Goal: Information Seeking & Learning: Check status

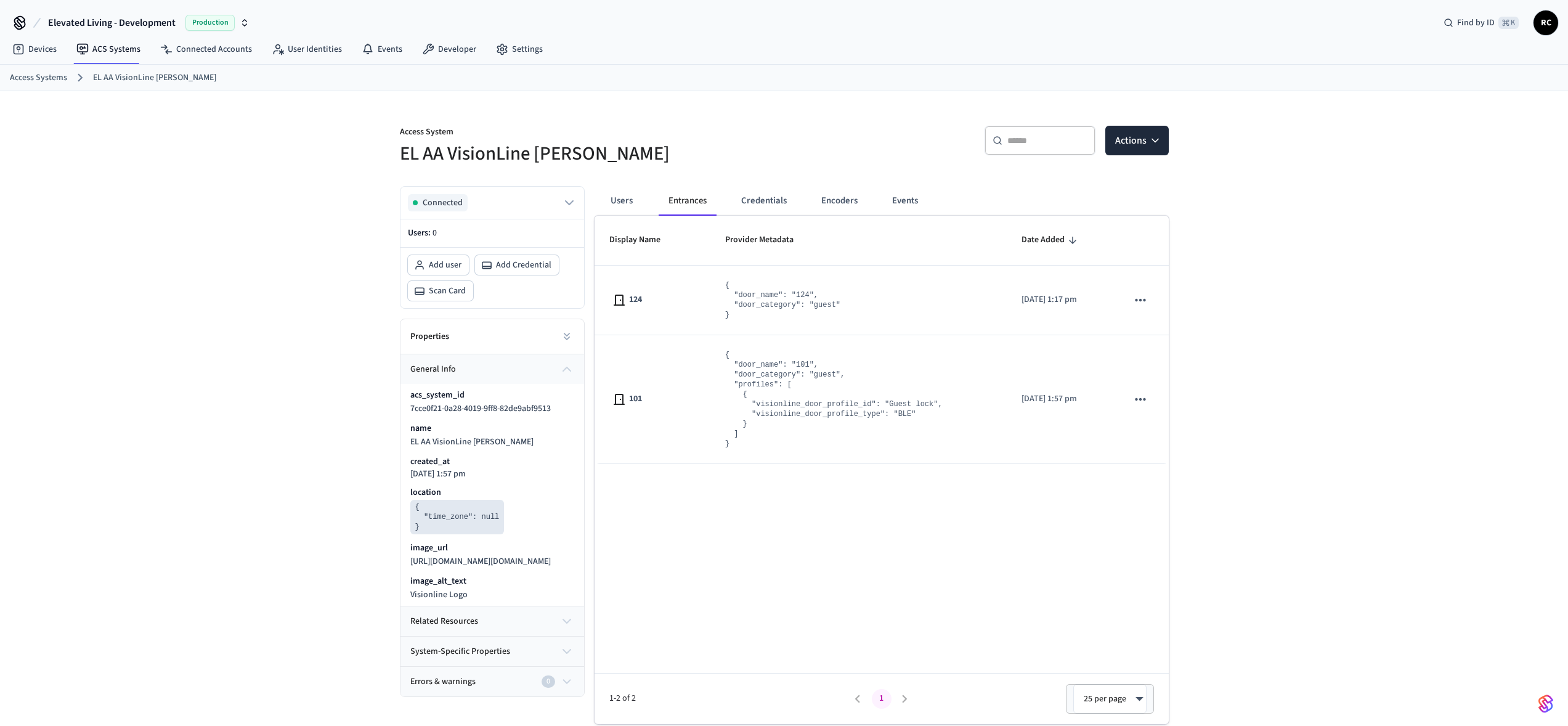
click at [1031, 495] on div "Display Name Provider Metadata Date Added 124 { "door_name": "124", "door_categ…" at bounding box center [881, 470] width 574 height 509
click at [1416, 297] on div "Access System EL AA VisionLine Daniel ​ ​ Actions Connected Users: 0 Add user A…" at bounding box center [784, 419] width 1568 height 654
click at [1420, 333] on div "Access System EL AA VisionLine Daniel ​ ​ Actions Connected Users: 0 Add user A…" at bounding box center [784, 419] width 1568 height 654
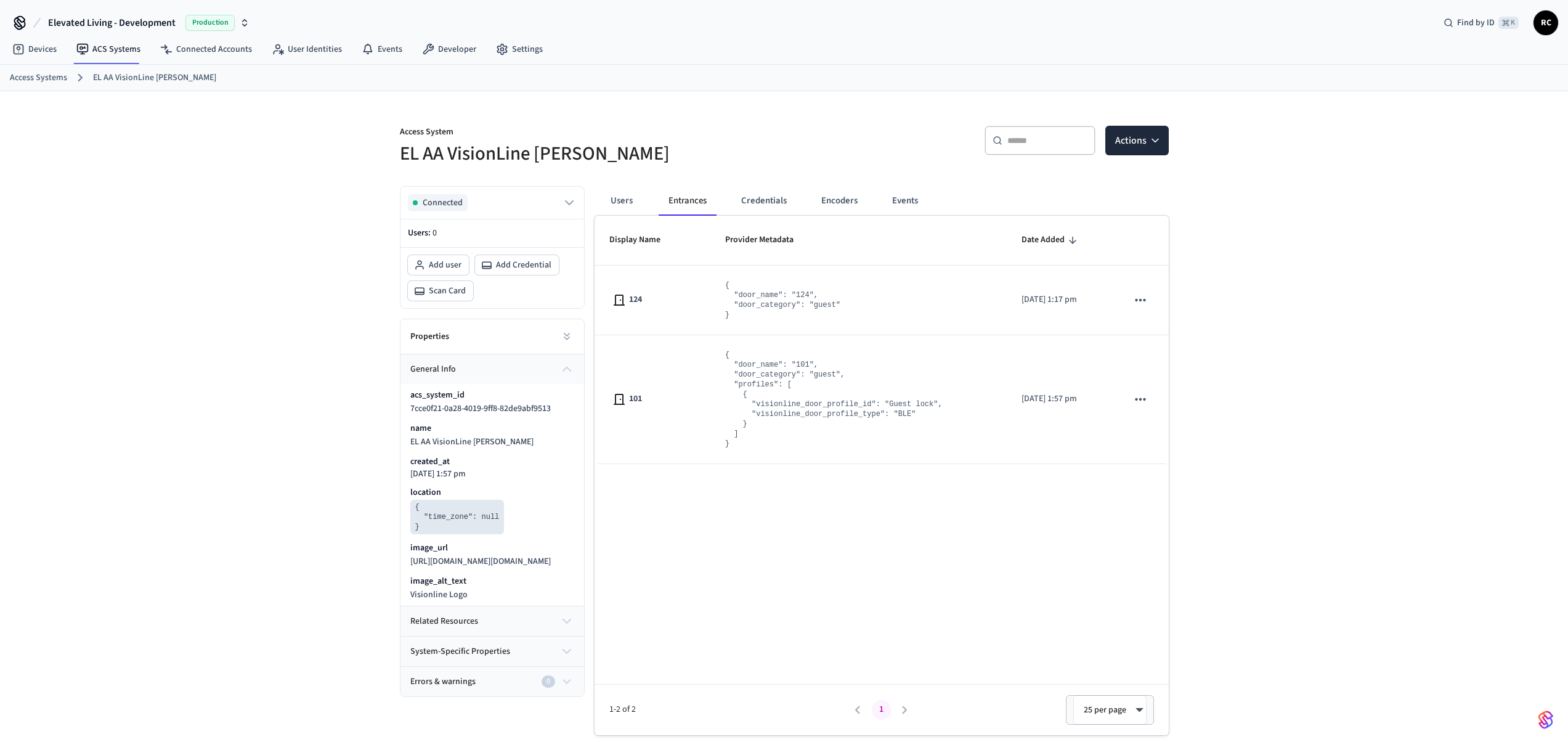
scroll to position [3, 0]
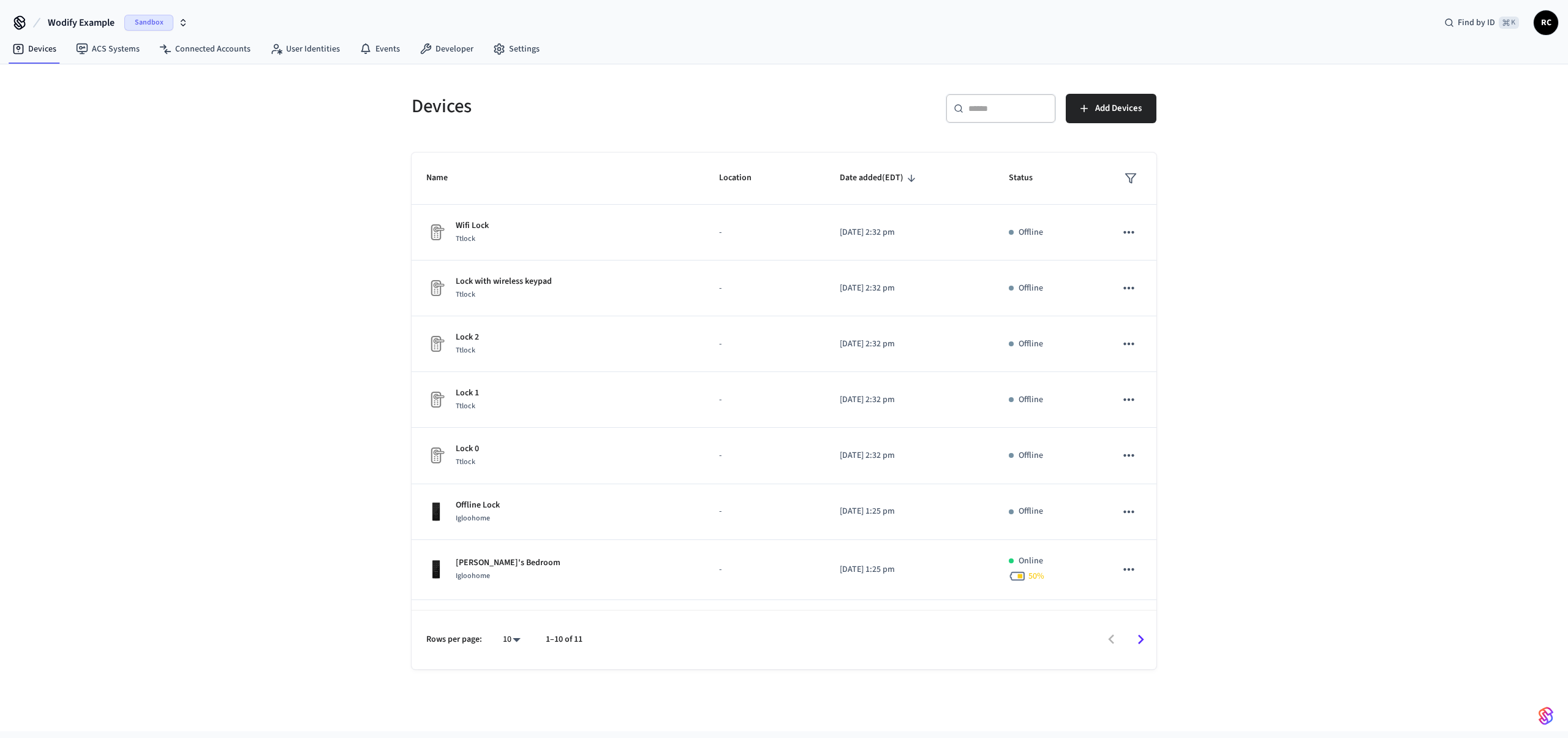
click at [88, 22] on span "Wodify Example" at bounding box center [80, 22] width 66 height 15
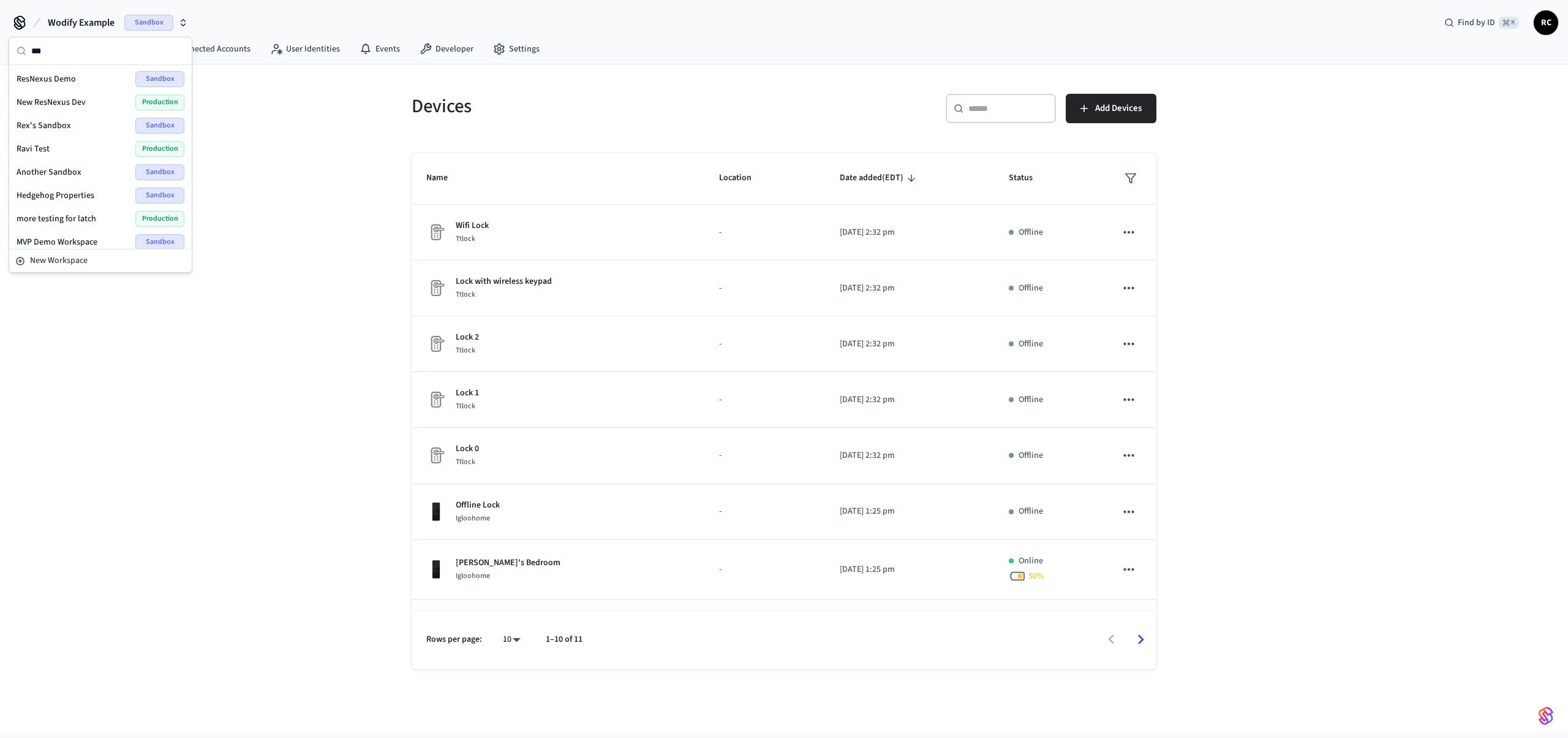
type input "***"
click at [80, 109] on div "New ResNexus Dev Production" at bounding box center [101, 102] width 168 height 16
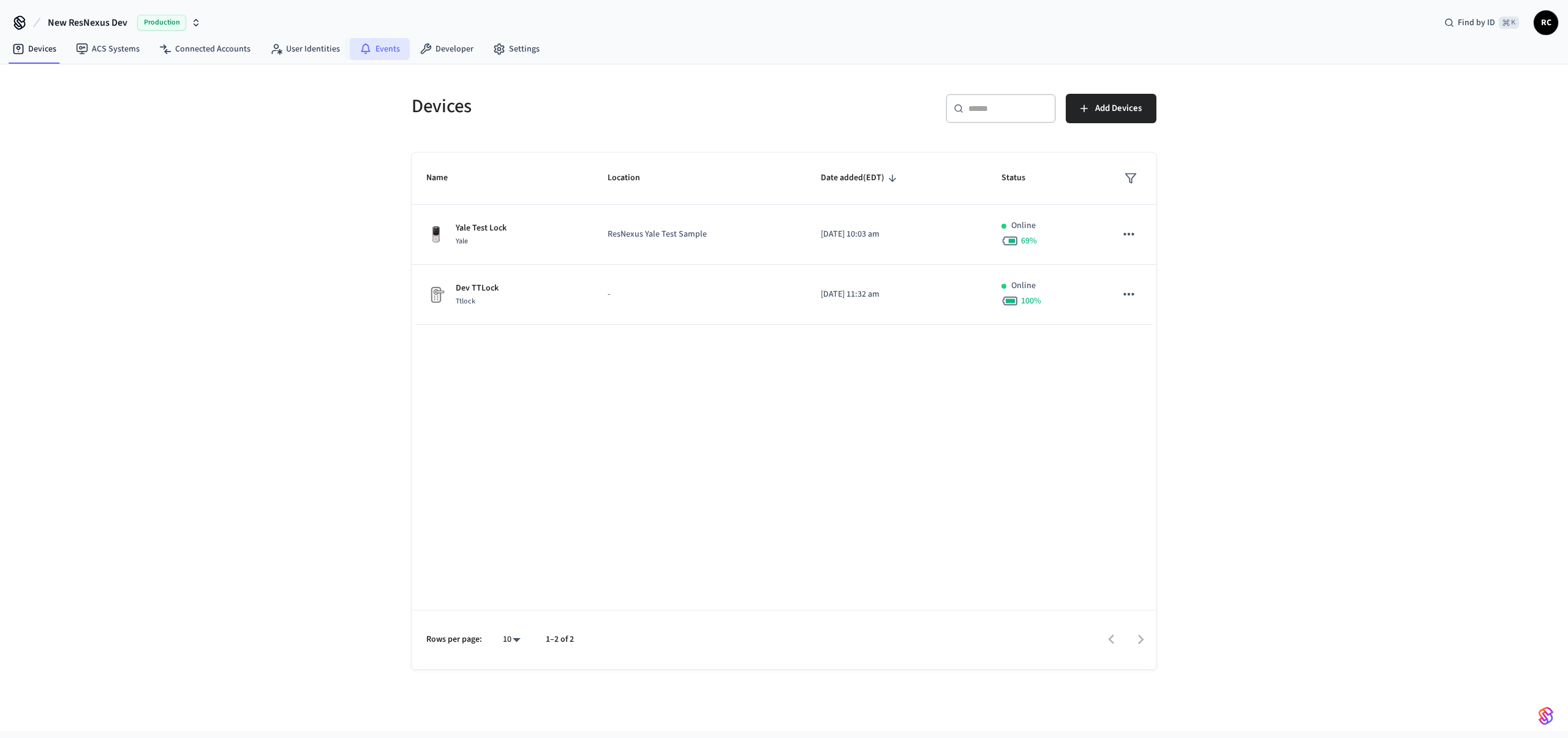
click at [367, 52] on link "Events" at bounding box center [380, 49] width 60 height 22
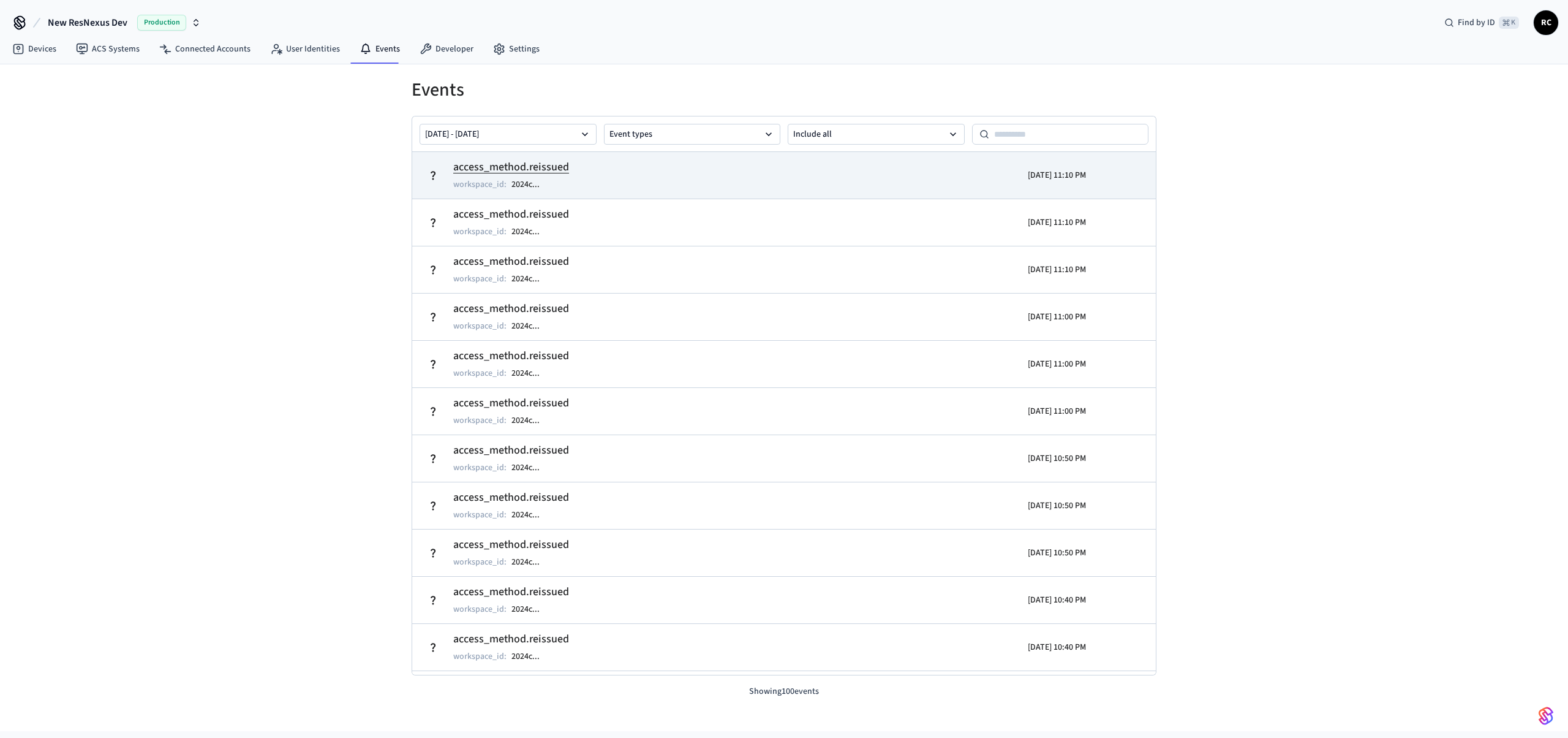
click at [543, 158] on td "access_method.reissued workspace_id : 2024c ..." at bounding box center [663, 175] width 482 height 34
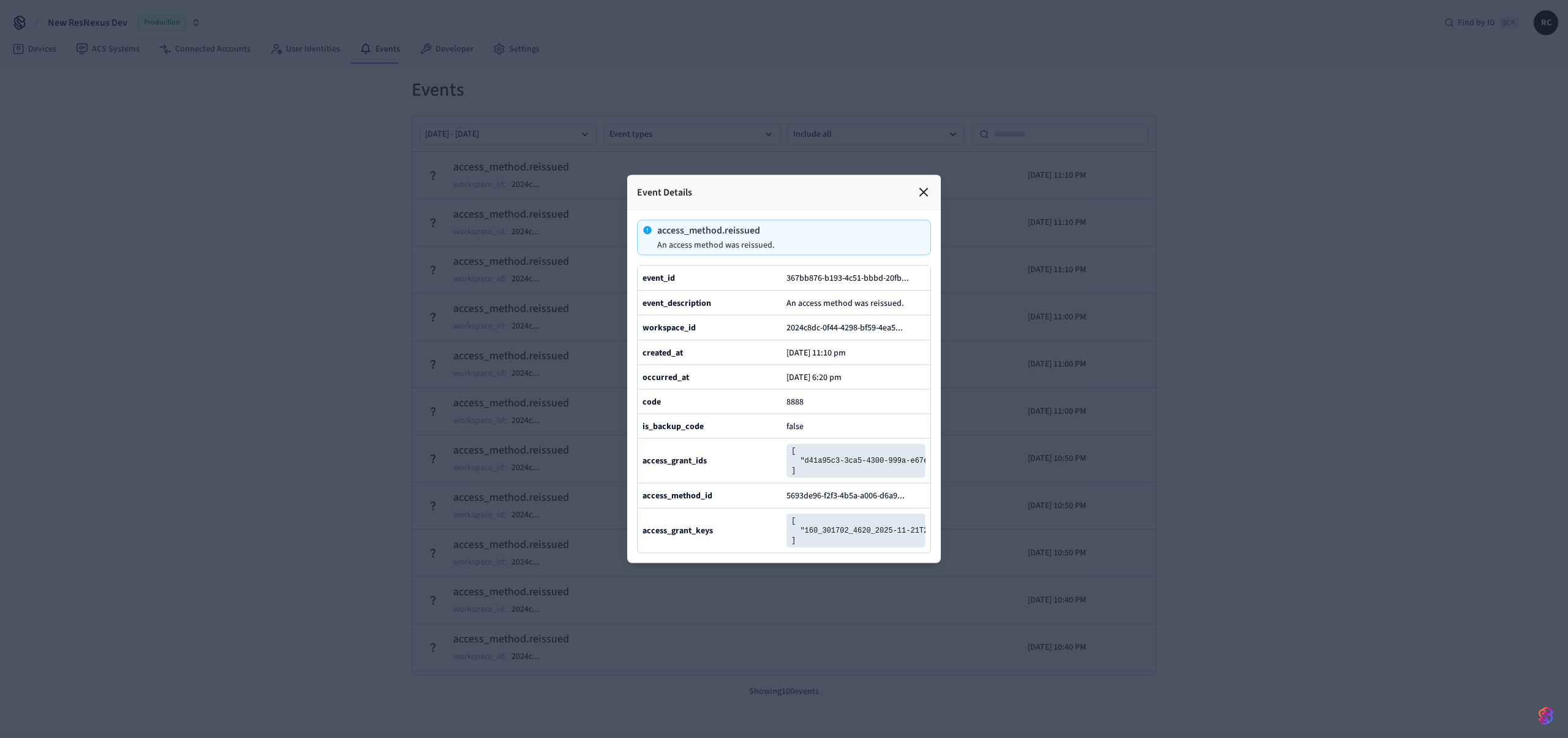
click at [926, 185] on icon at bounding box center [923, 192] width 15 height 15
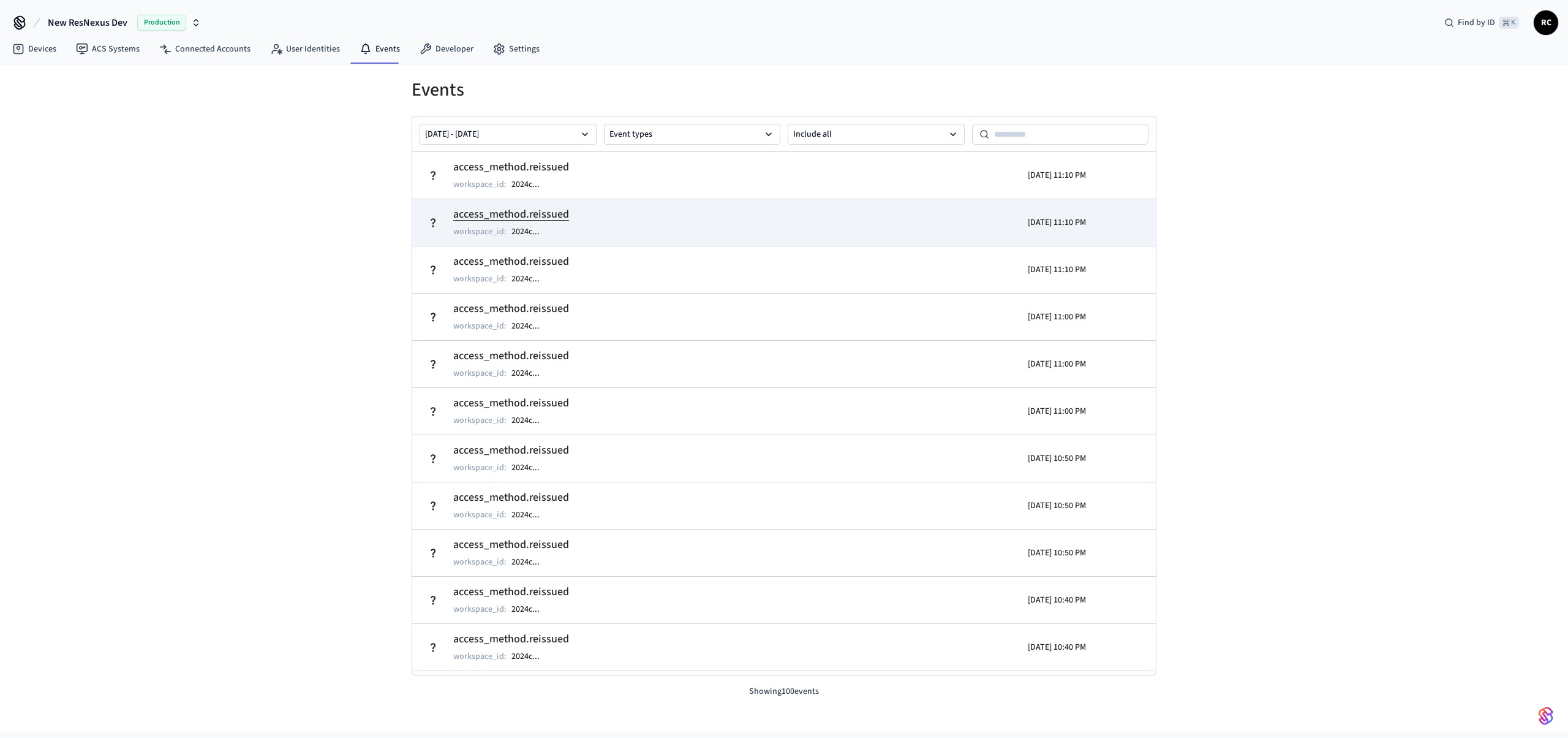
click at [512, 217] on h2 "access_method.reissued" at bounding box center [511, 214] width 116 height 17
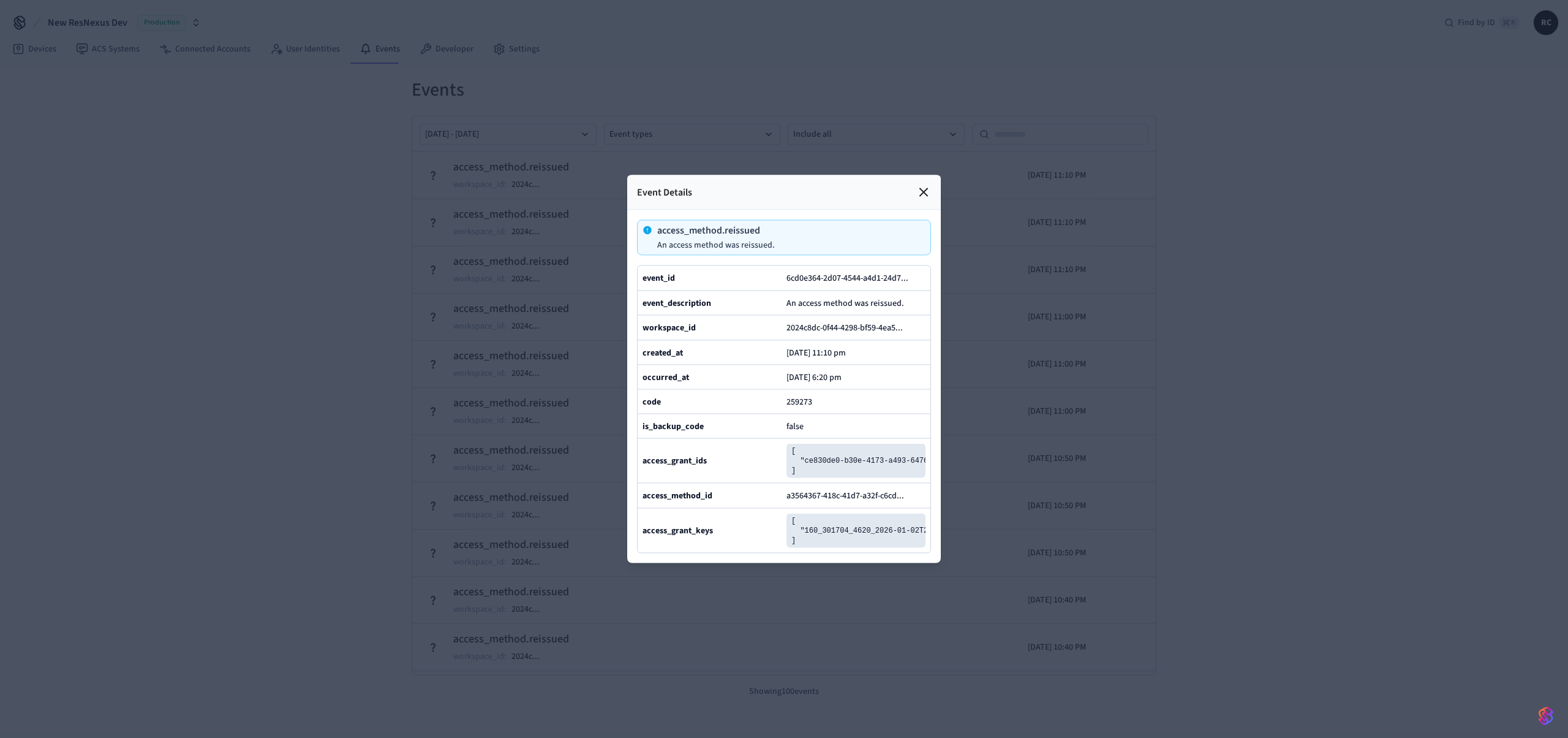
click at [918, 185] on icon at bounding box center [923, 192] width 15 height 15
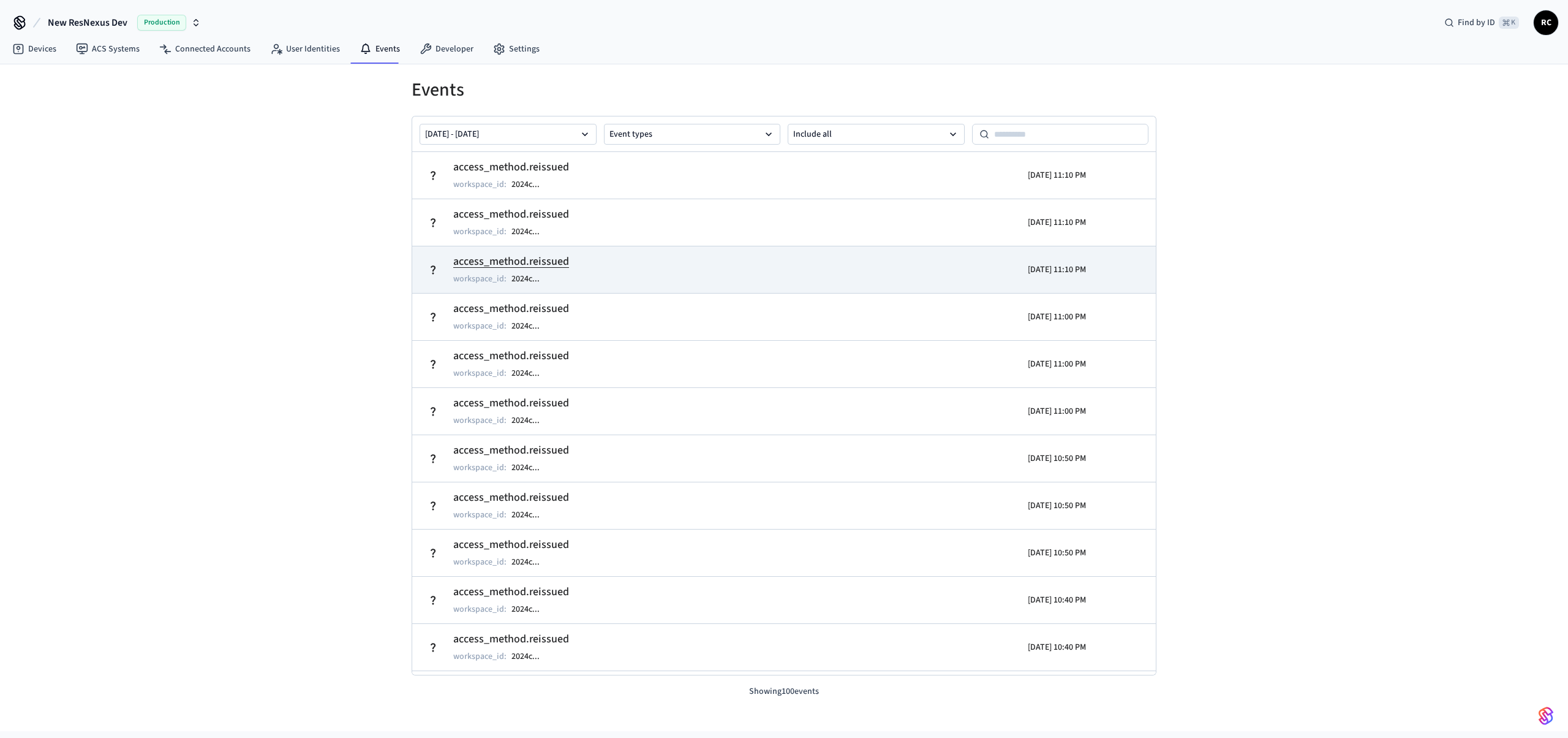
click at [574, 260] on td "access_method.reissued workspace_id : 2024c ..." at bounding box center [663, 269] width 482 height 34
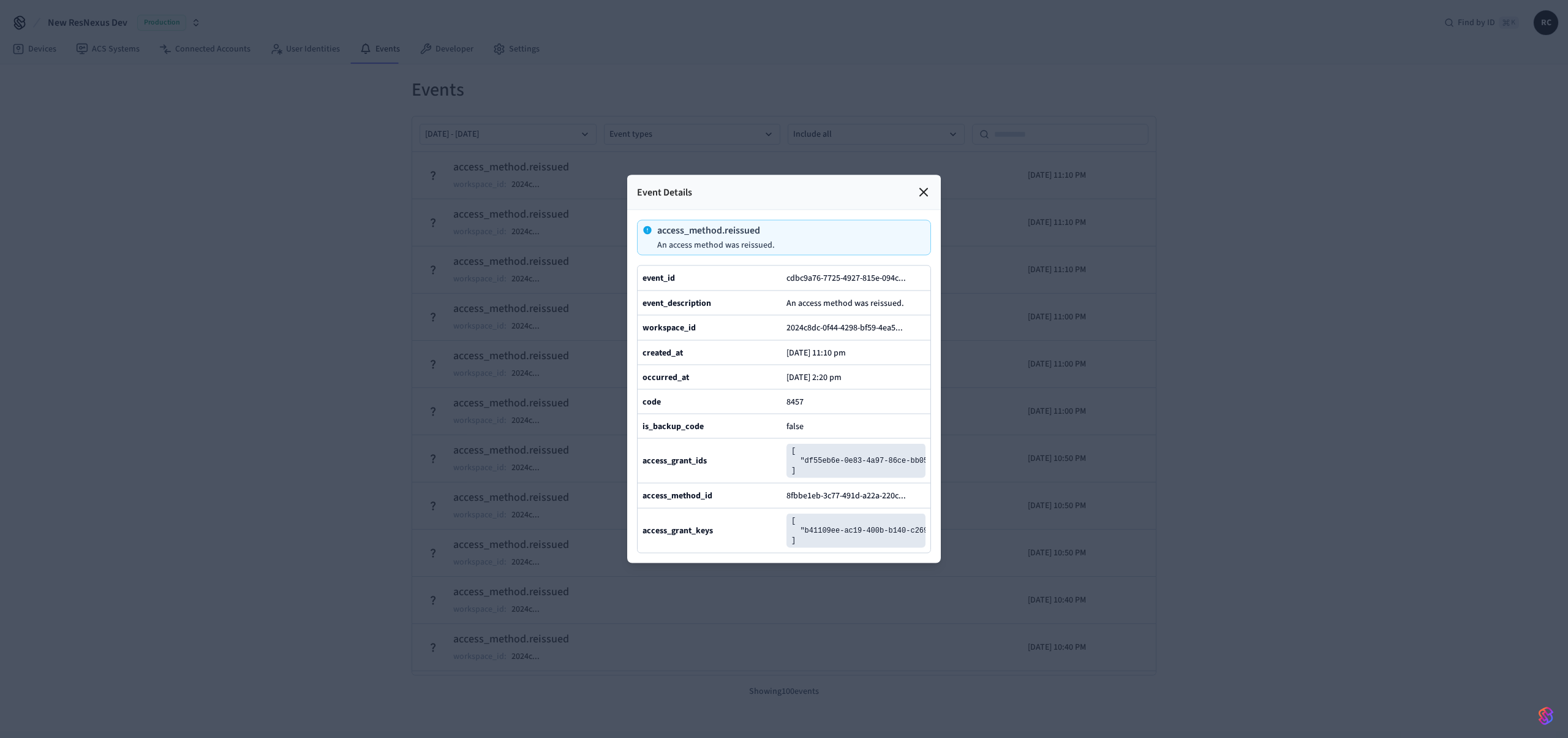
click at [932, 176] on div "Event Details" at bounding box center [784, 193] width 314 height 35
click at [930, 185] on icon at bounding box center [923, 192] width 15 height 15
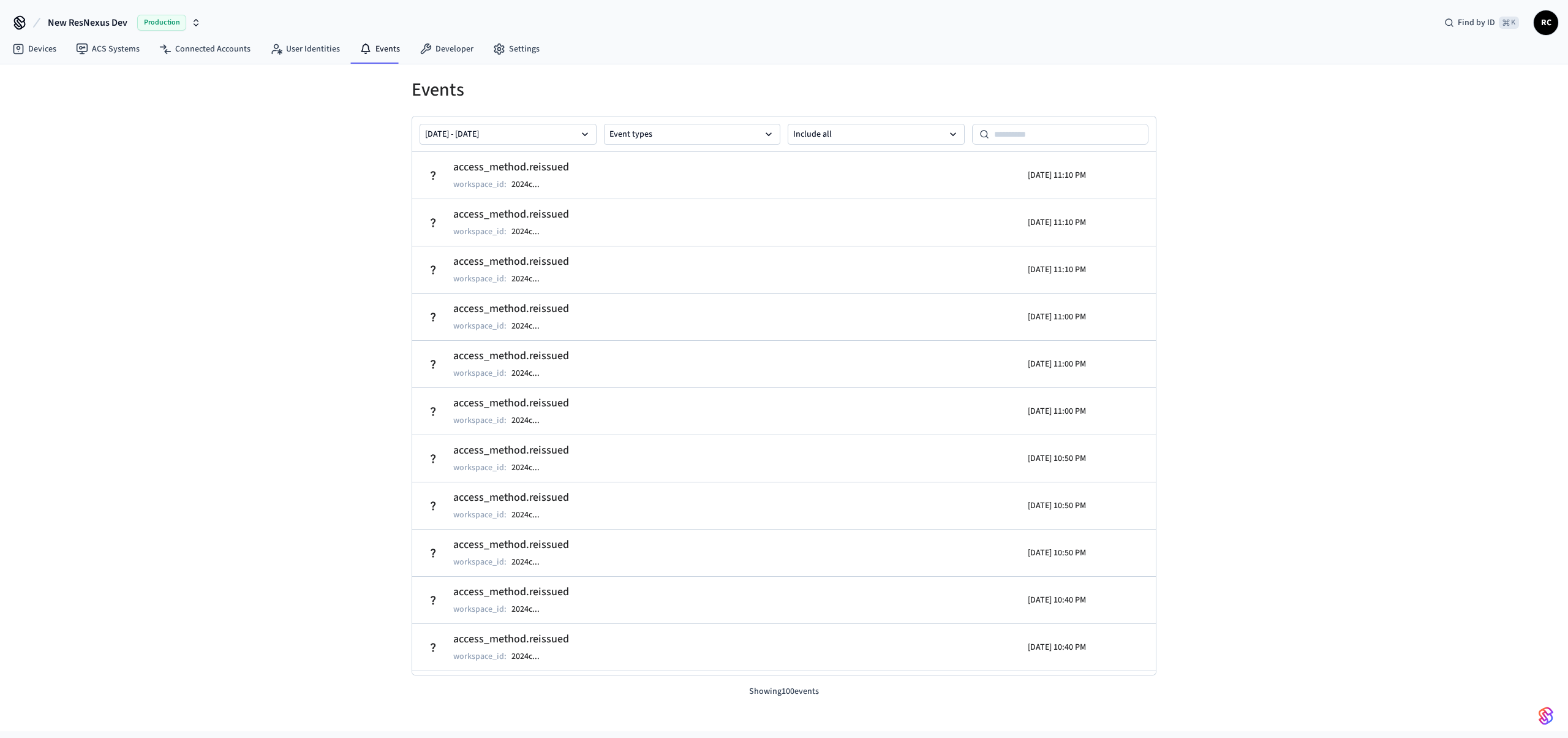
click at [86, 23] on span "New ResNexus Dev" at bounding box center [87, 22] width 80 height 15
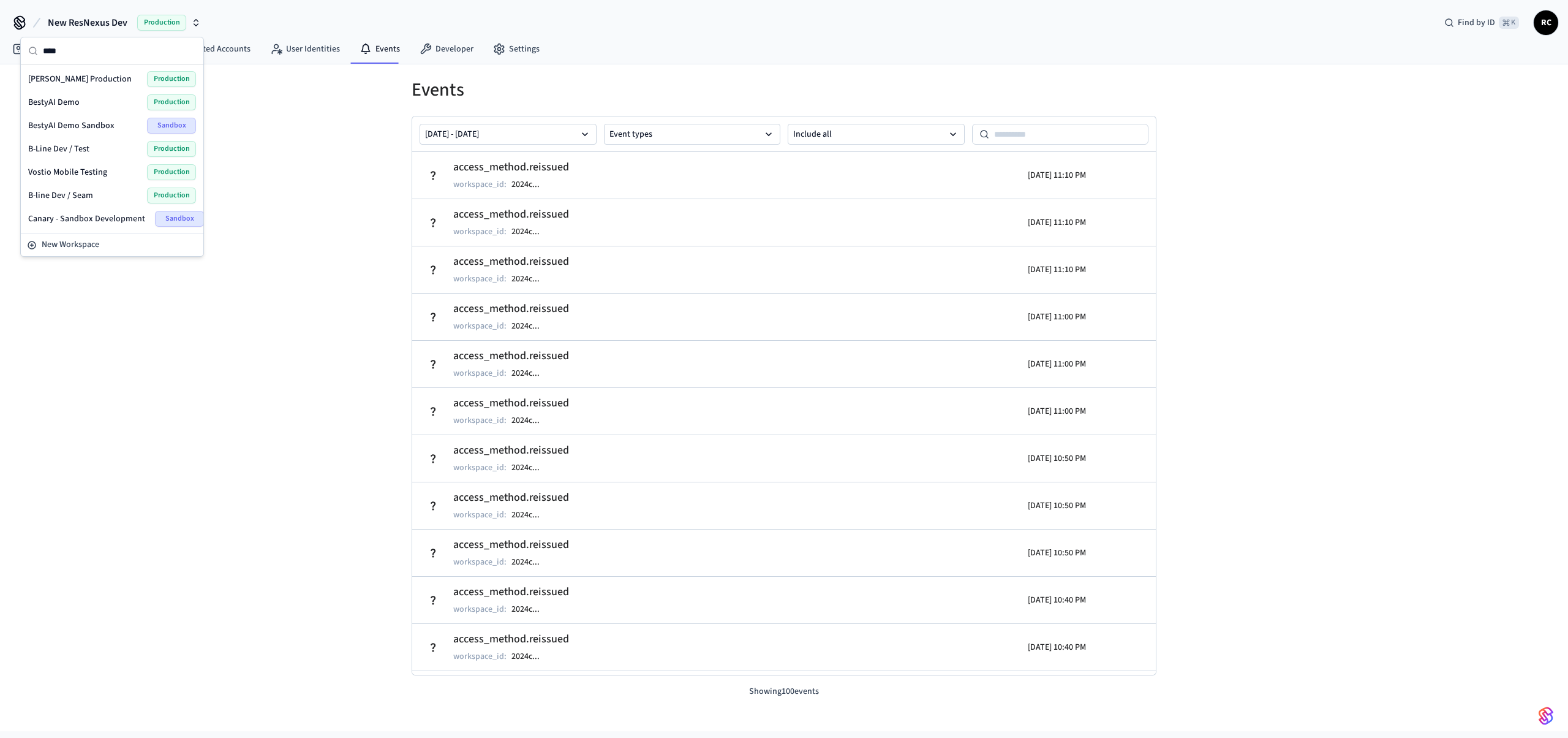
type input "****"
click at [75, 78] on span "[PERSON_NAME] Production" at bounding box center [80, 79] width 103 height 13
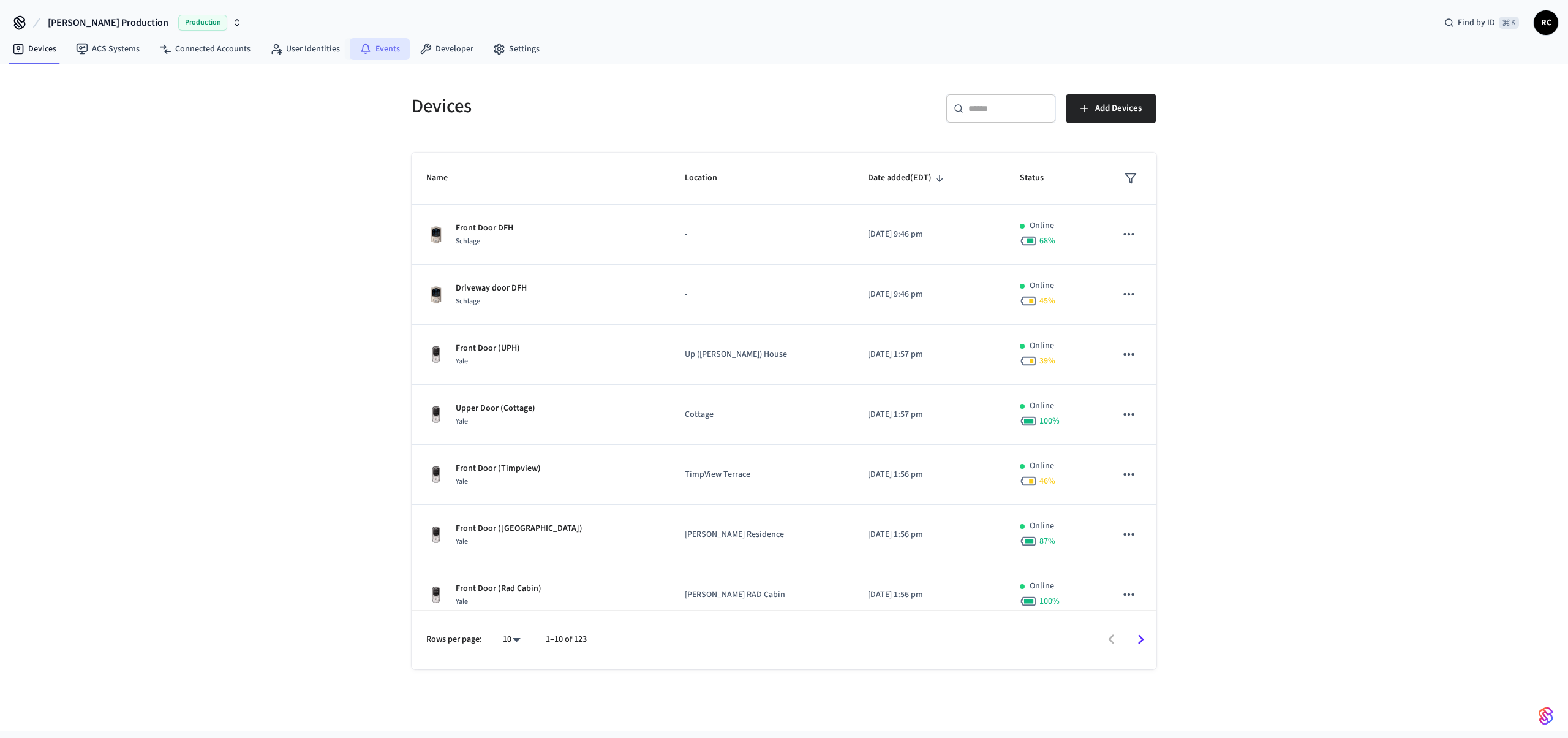
click at [384, 48] on link "Events" at bounding box center [380, 49] width 60 height 22
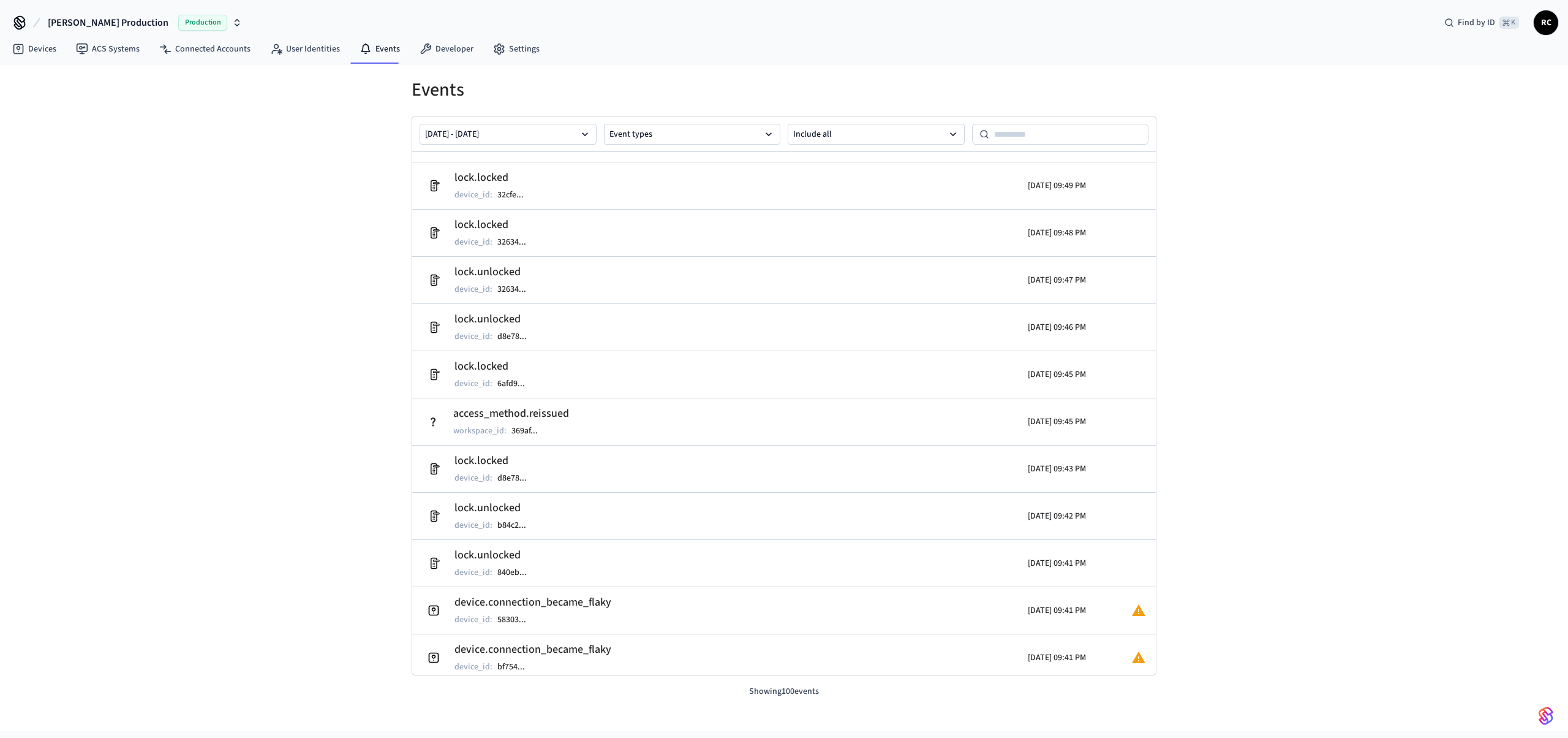
scroll to position [2907, 0]
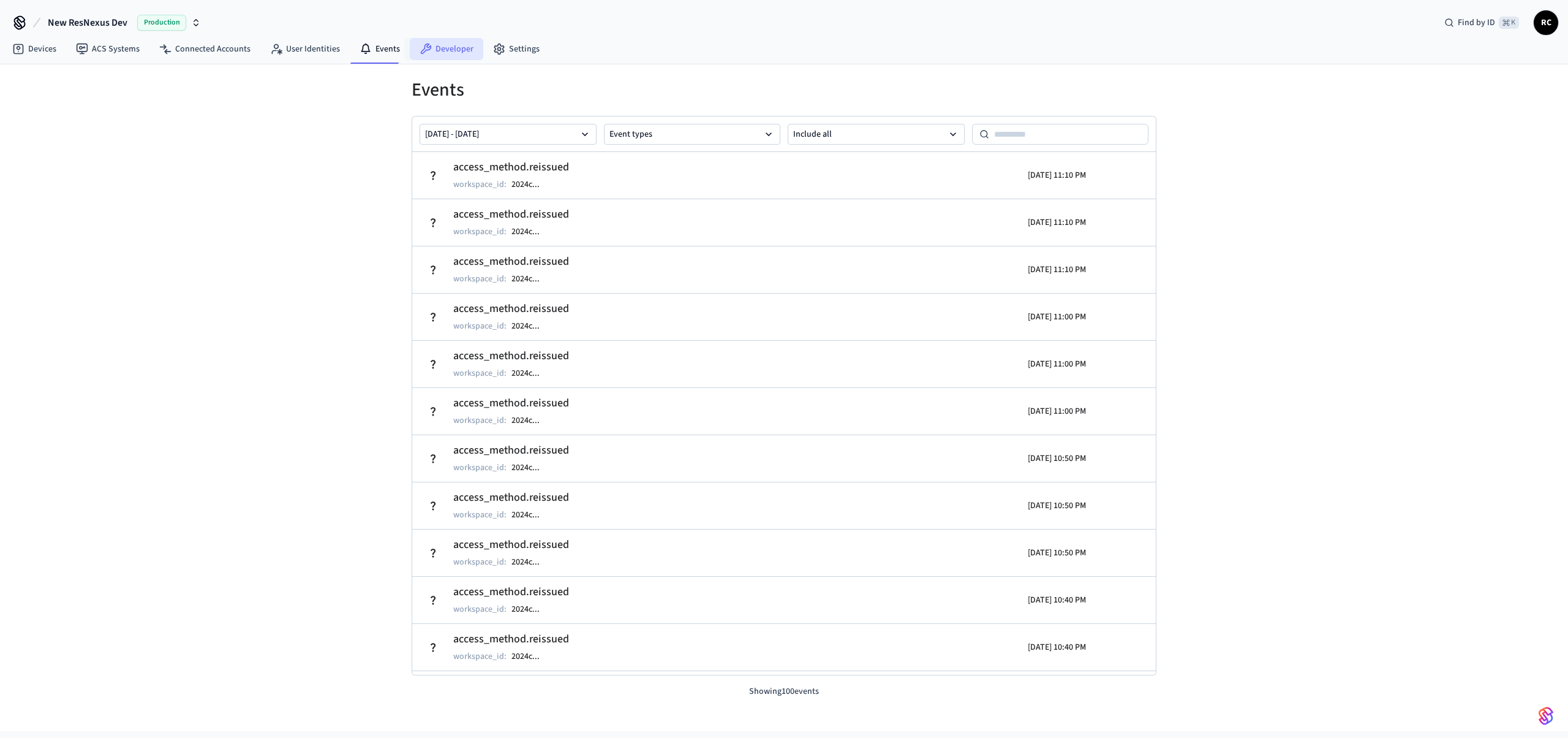
click at [450, 52] on link "Developer" at bounding box center [446, 49] width 73 height 22
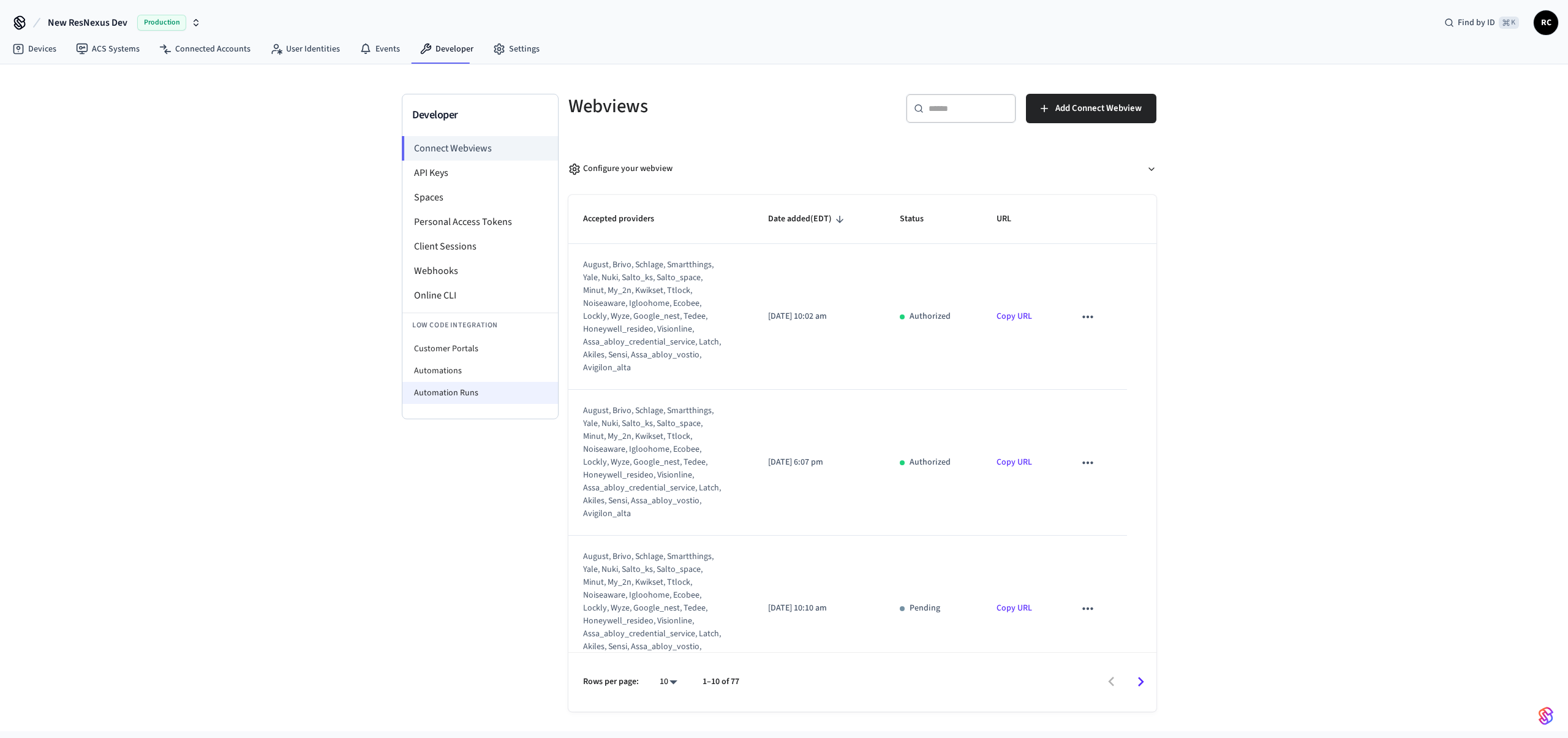
click at [466, 399] on li "Automation Runs" at bounding box center [480, 393] width 156 height 22
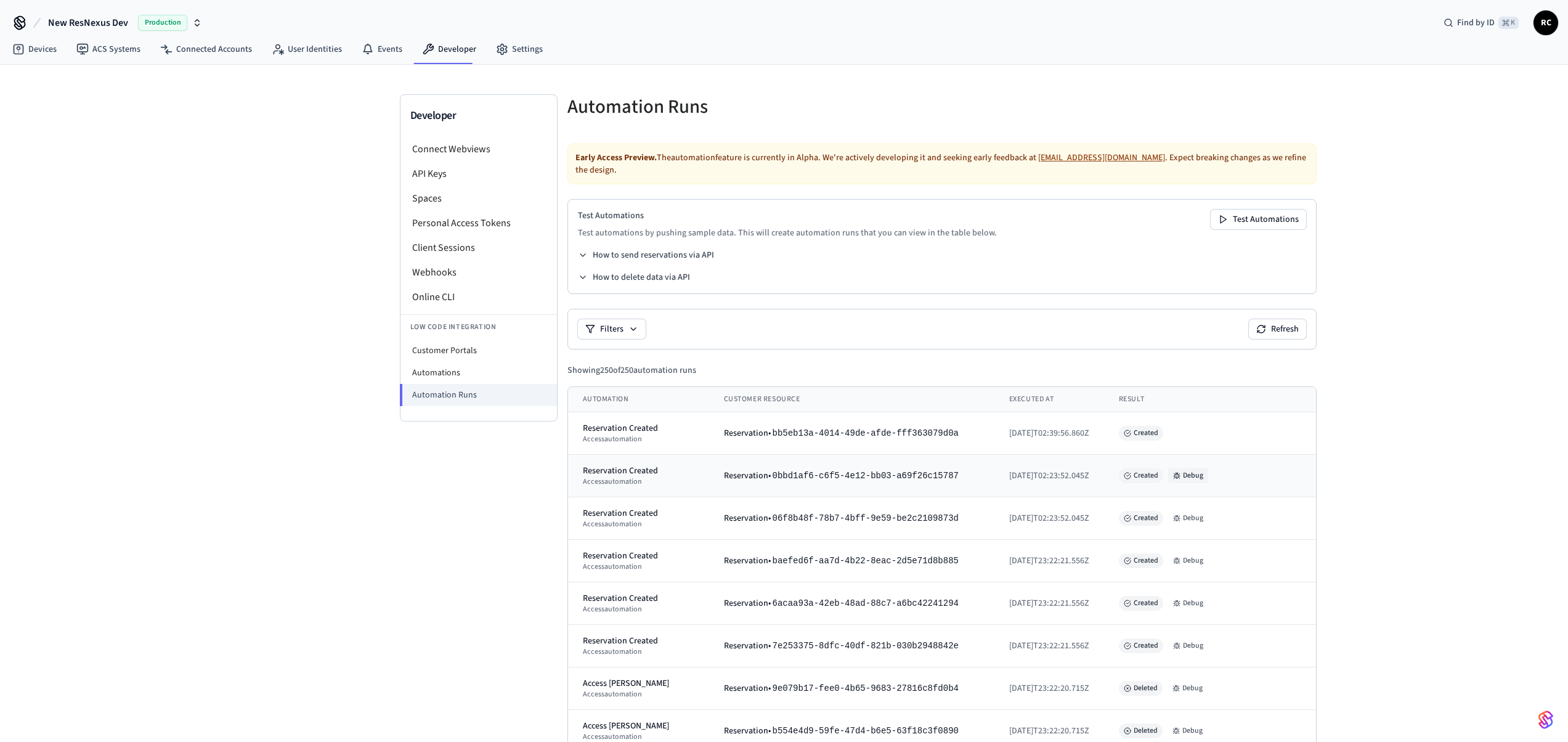
click at [1183, 468] on button "Debug" at bounding box center [1188, 475] width 40 height 15
click at [1186, 554] on button "Debug" at bounding box center [1188, 561] width 40 height 15
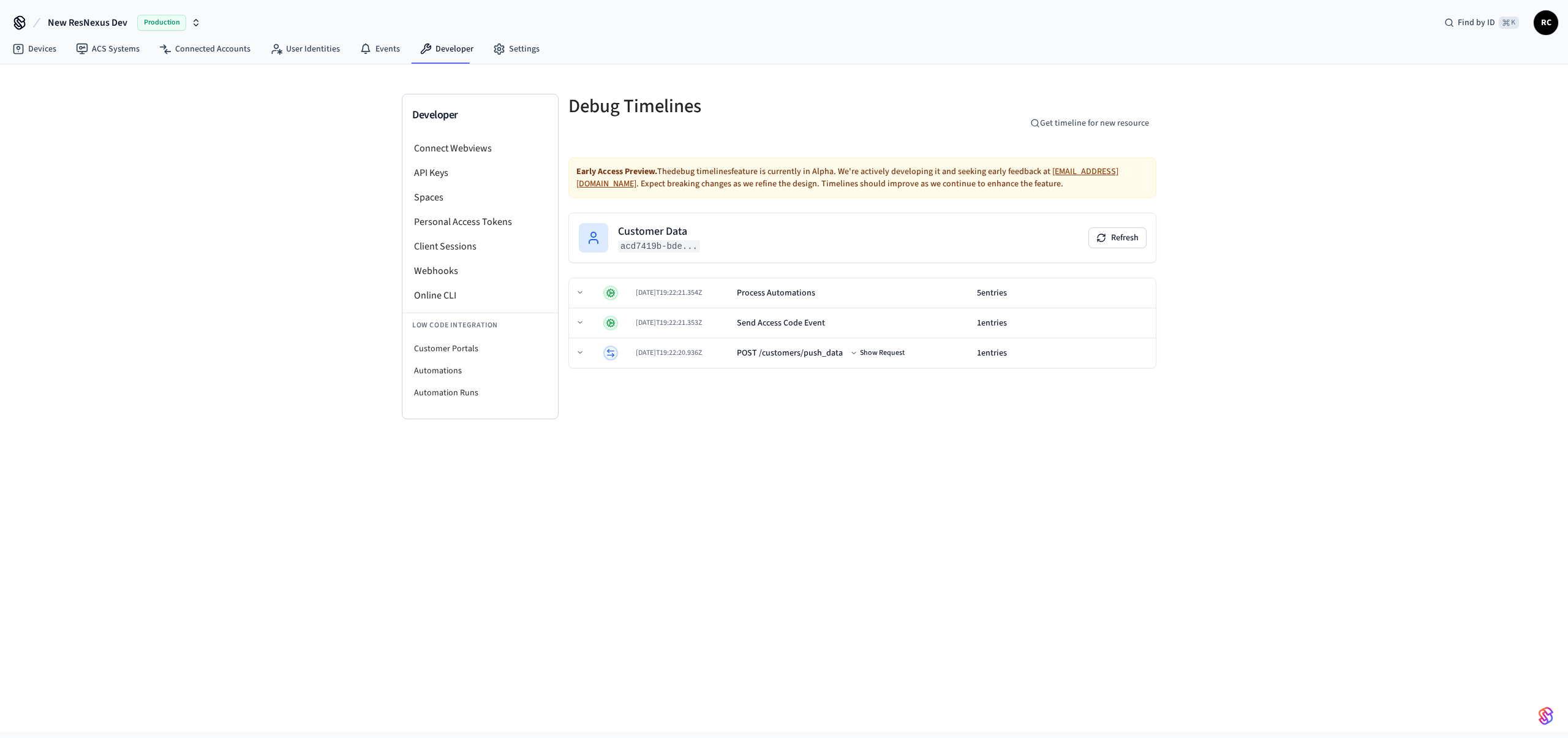
drag, startPoint x: 1170, startPoint y: 521, endPoint x: 1177, endPoint y: 511, distance: 12.2
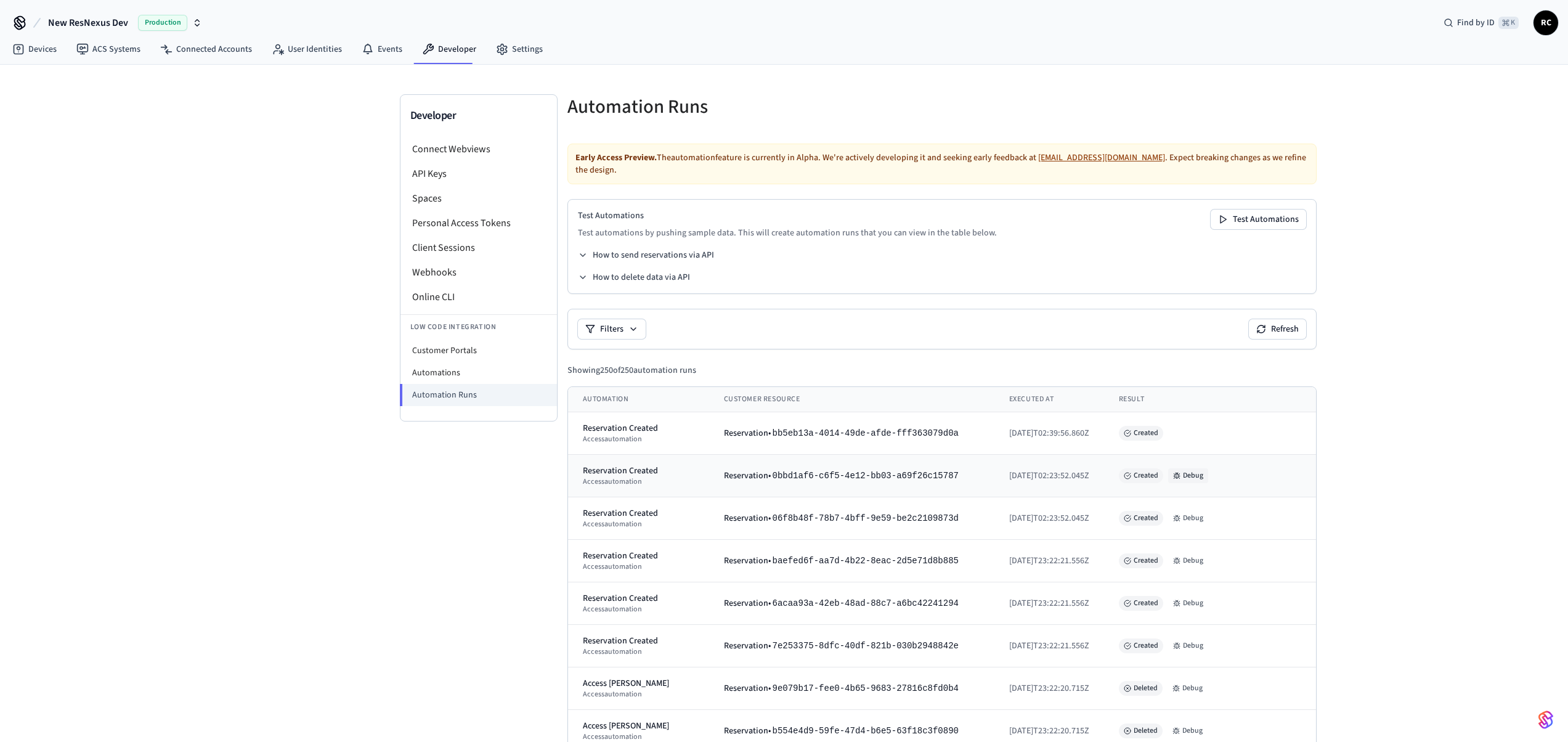
click at [1195, 468] on button "Debug" at bounding box center [1188, 475] width 40 height 15
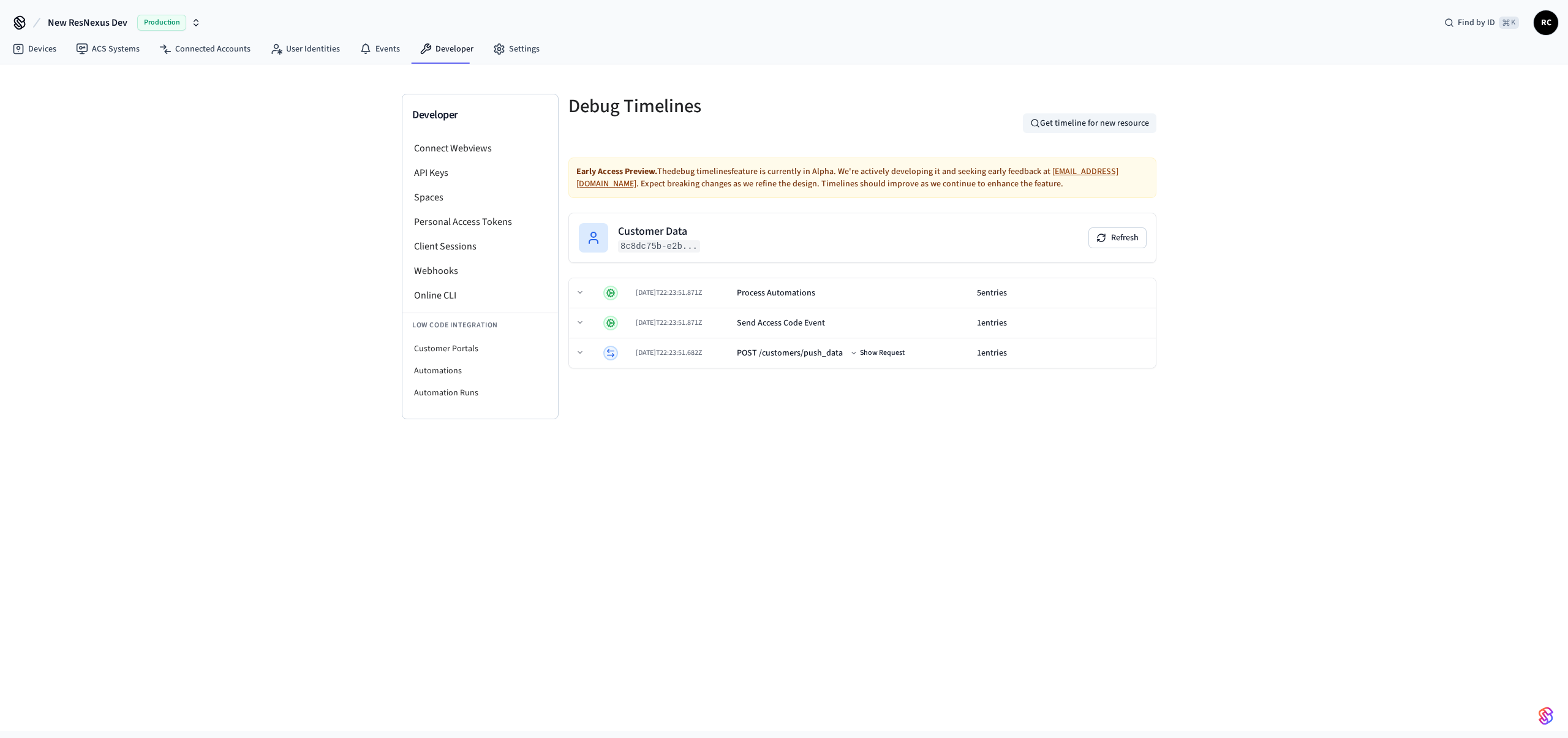
click at [1095, 116] on button "Get timeline for new resource" at bounding box center [1089, 123] width 134 height 20
paste input "**********"
type input "**********"
click at [1114, 120] on button "submit" at bounding box center [1122, 123] width 20 height 20
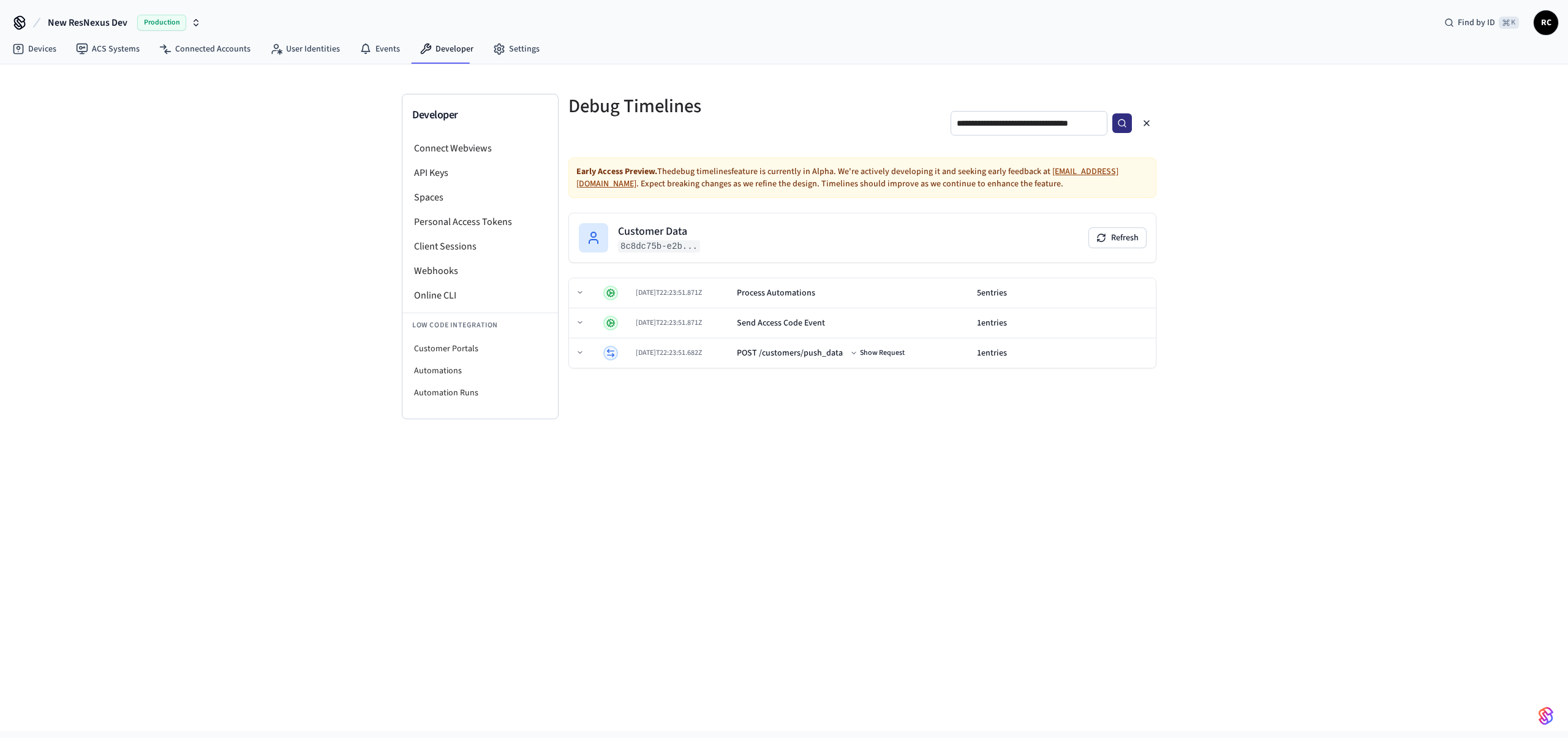
scroll to position [0, 0]
click at [803, 325] on td "[DATE]T22:25:33.160Z" at bounding box center [731, 323] width 145 height 30
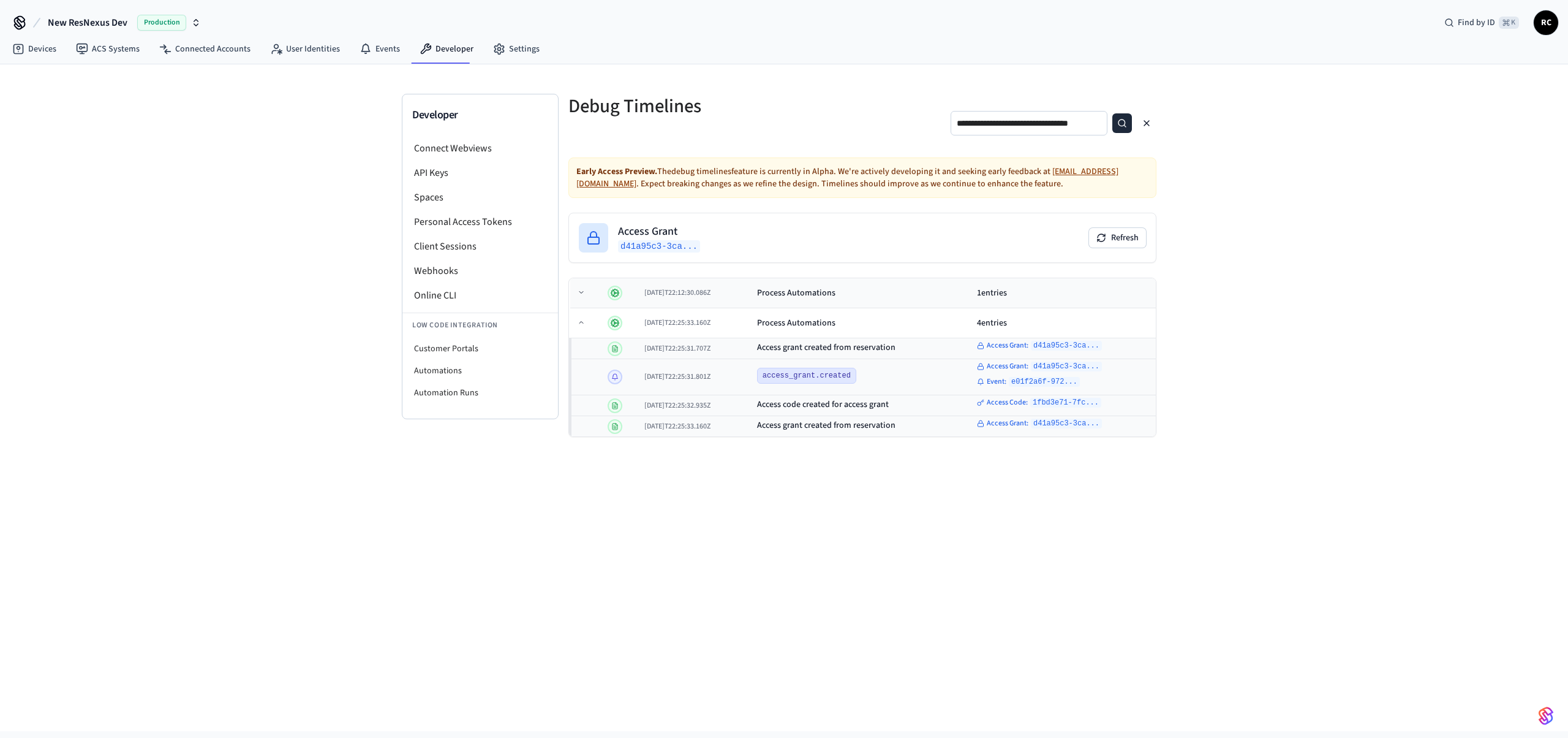
click at [779, 289] on div "Process Automations" at bounding box center [796, 293] width 78 height 13
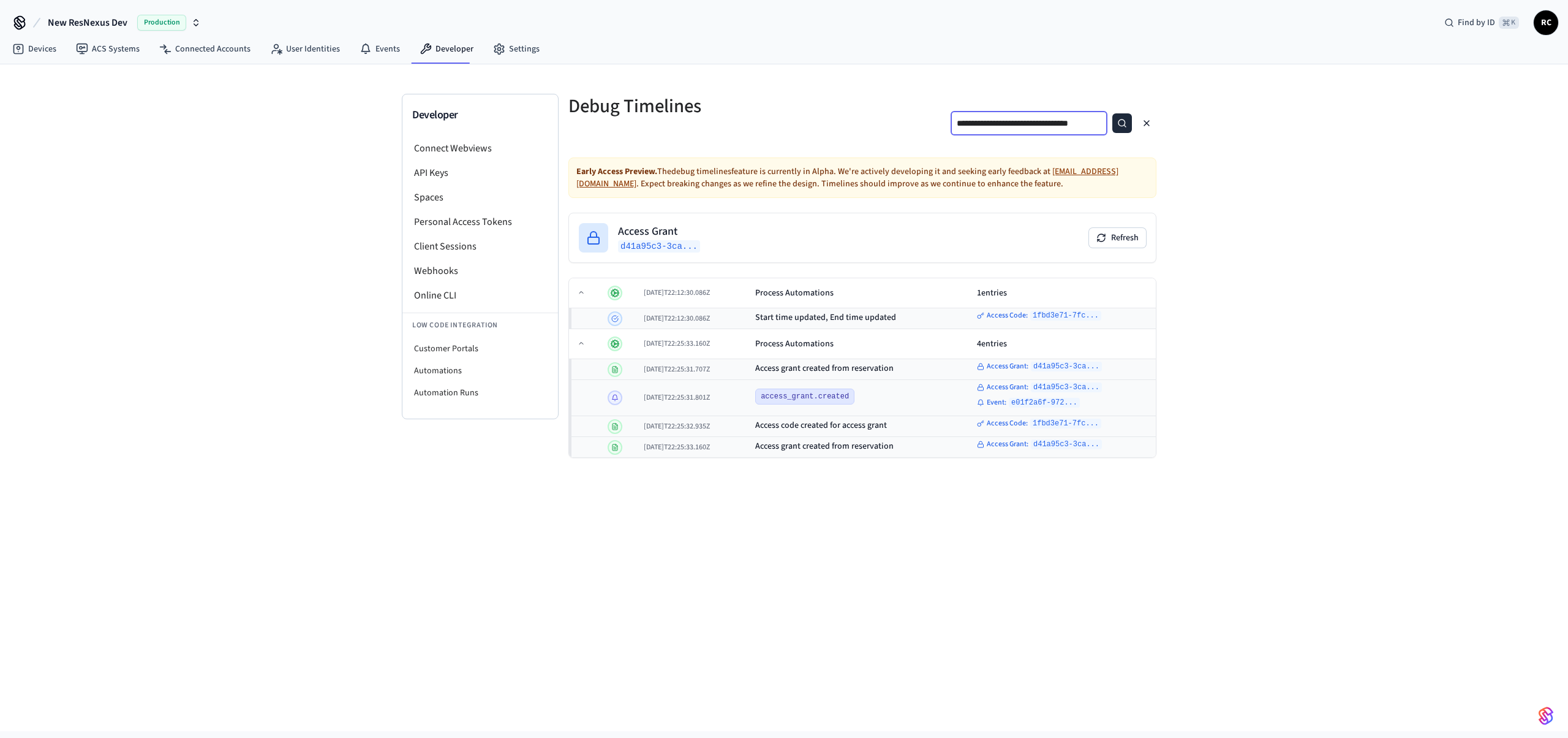
click at [1063, 116] on input "**********" at bounding box center [1029, 123] width 156 height 15
paste input "text"
type input "**********"
click at [1123, 121] on circle "submit" at bounding box center [1122, 123] width 7 height 7
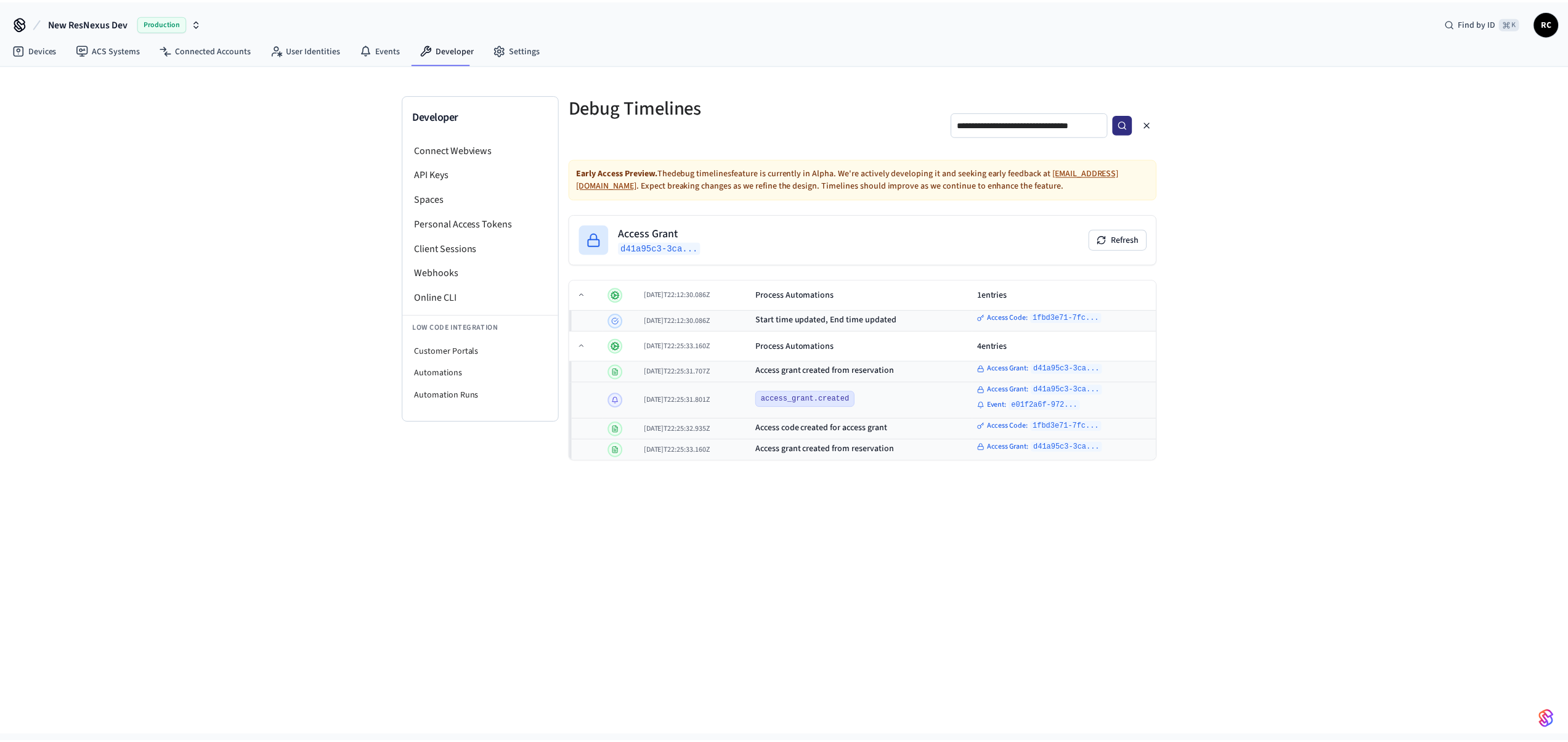
scroll to position [0, 0]
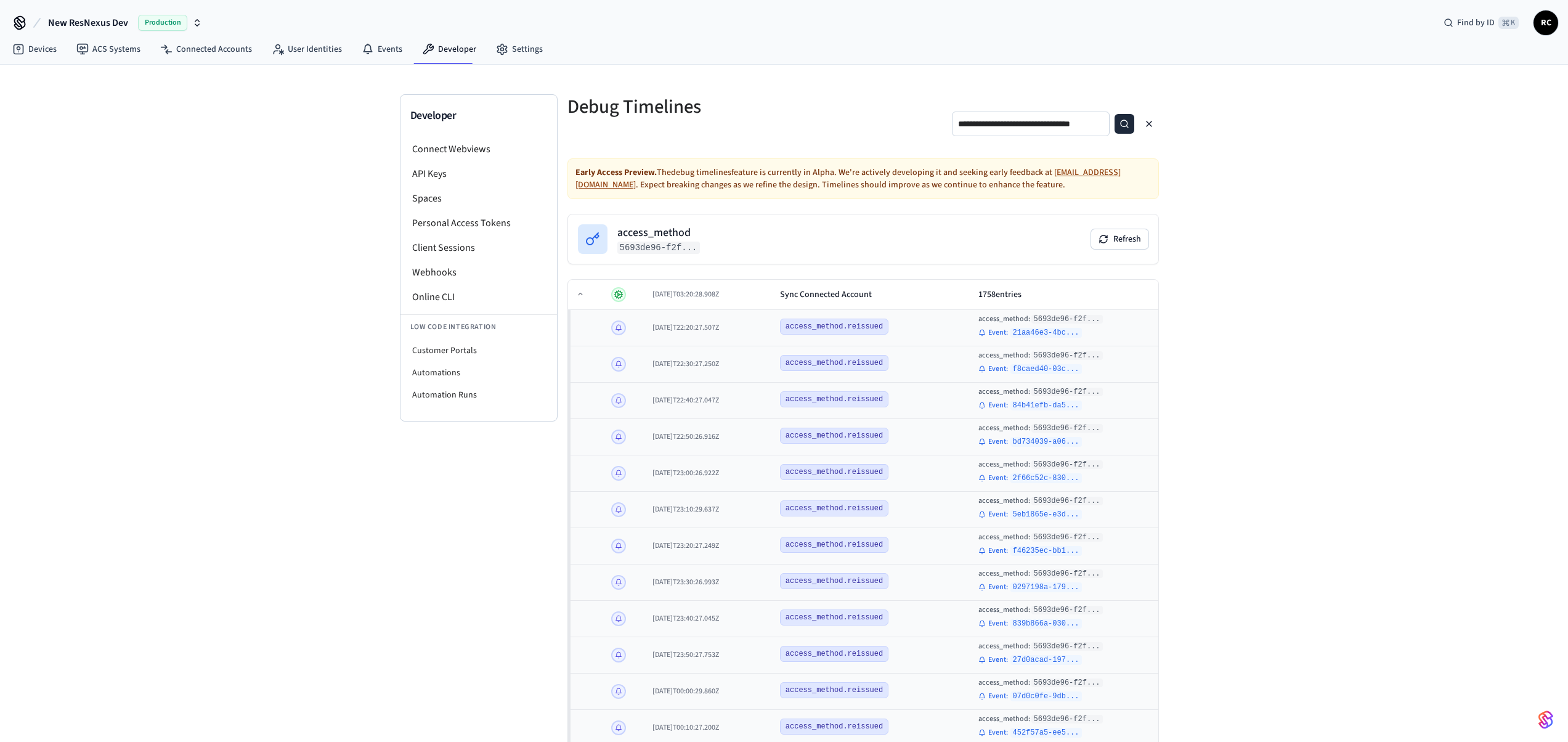
scroll to position [0, 40]
click at [1147, 124] on icon "button" at bounding box center [1149, 124] width 10 height 10
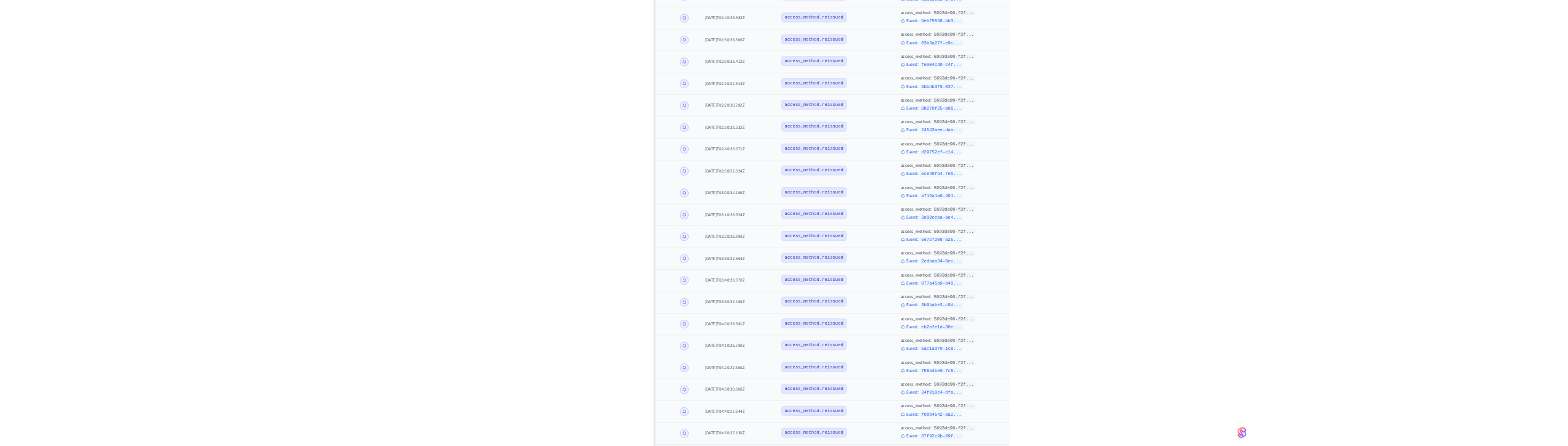
scroll to position [0, 0]
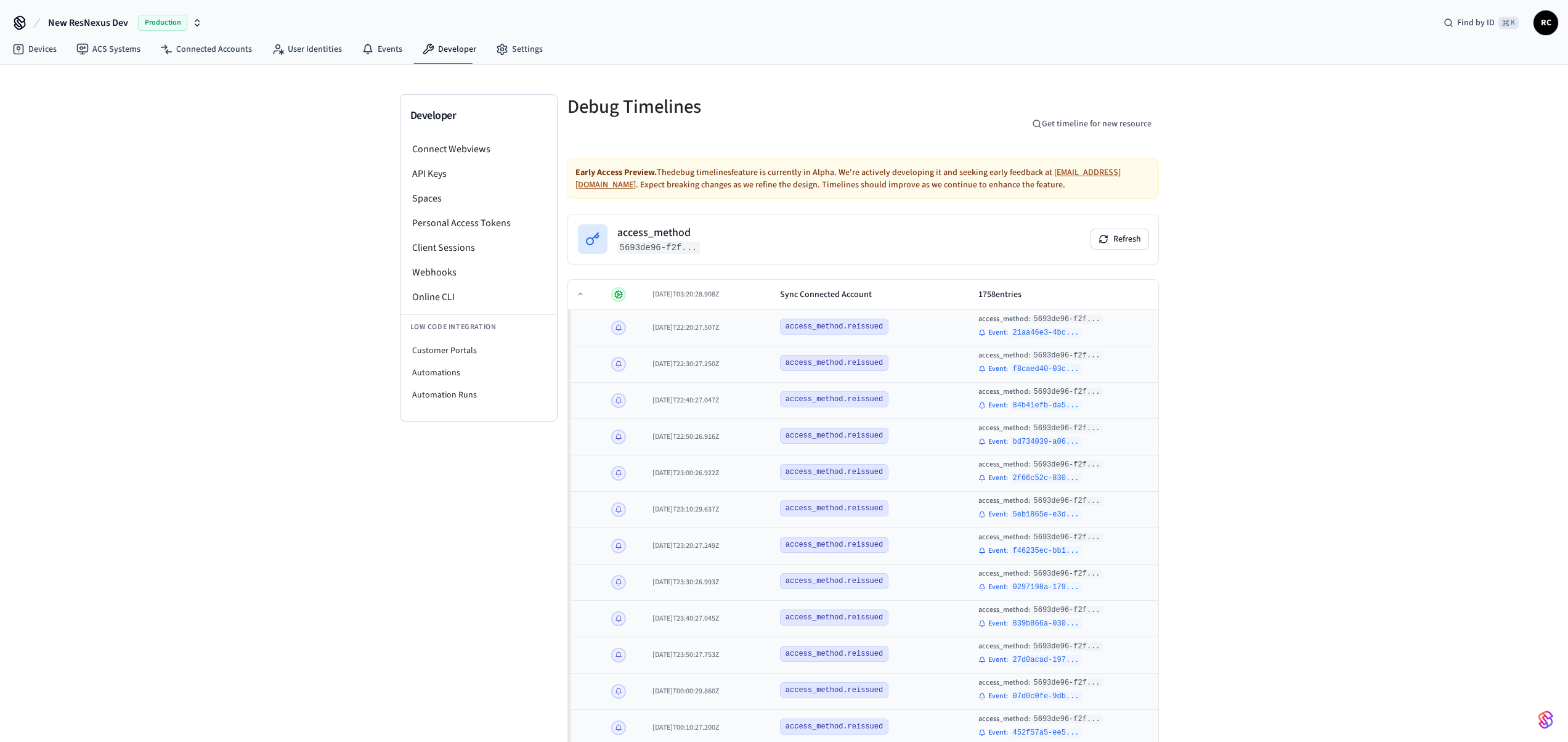
click at [917, 321] on div "access_method.reissued" at bounding box center [874, 326] width 189 height 16
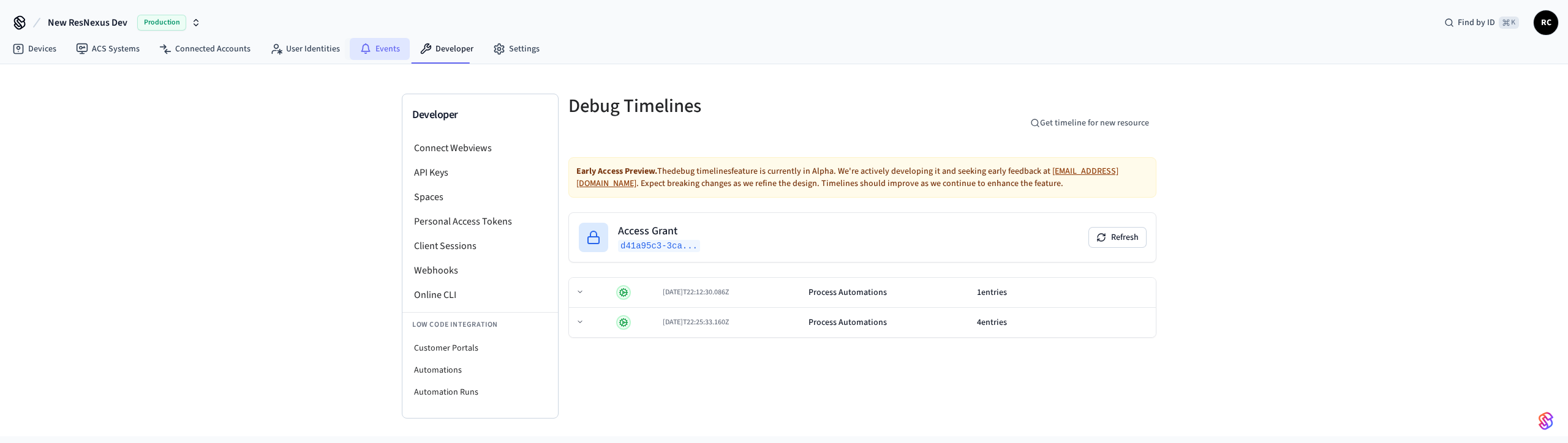
click at [374, 49] on link "Events" at bounding box center [380, 49] width 60 height 22
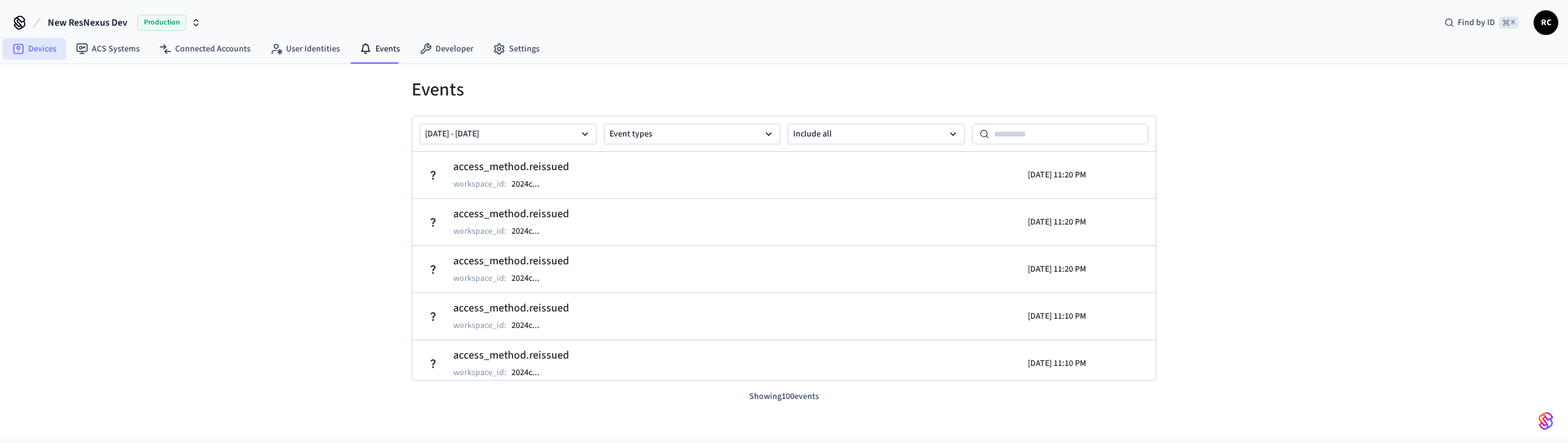
click at [36, 47] on link "Devices" at bounding box center [34, 49] width 64 height 22
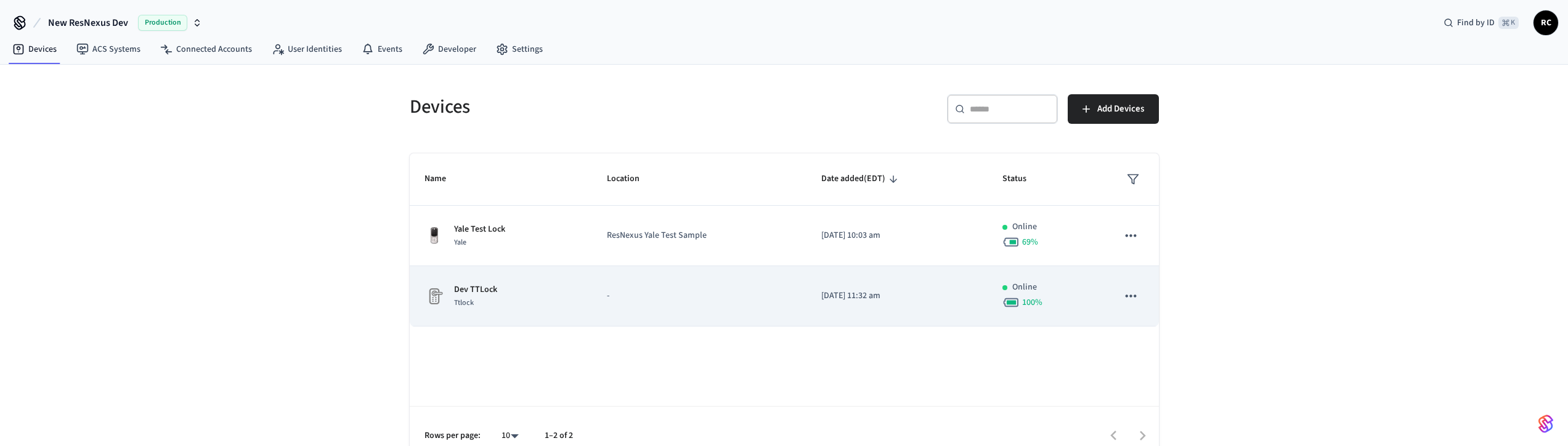
click at [561, 281] on td "Dev TTLock Ttlock" at bounding box center [501, 296] width 182 height 60
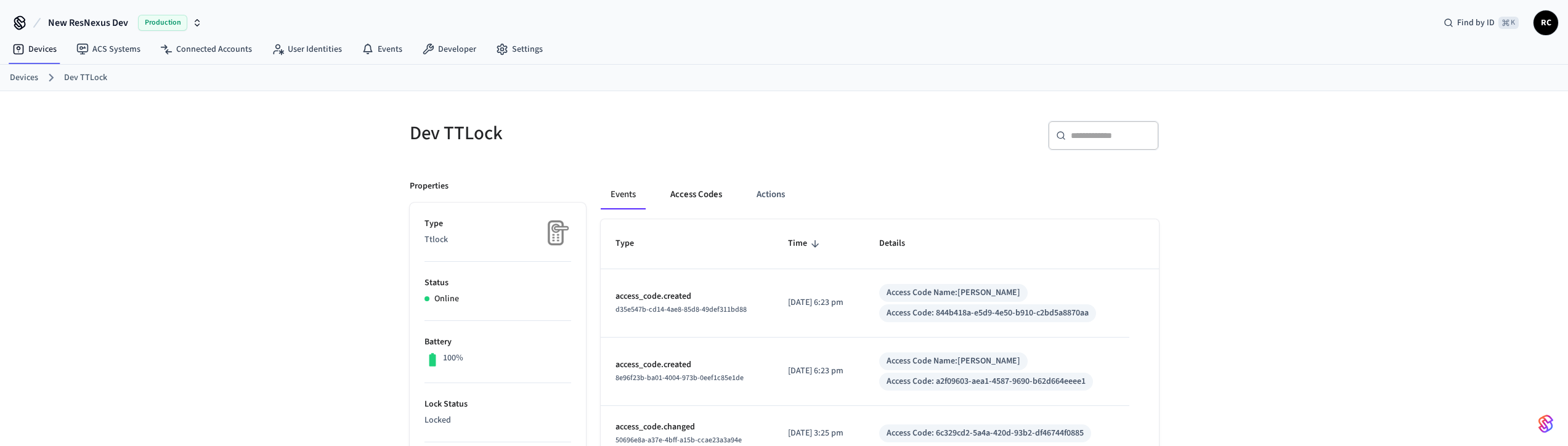
click at [699, 200] on button "Access Codes" at bounding box center [696, 195] width 72 height 30
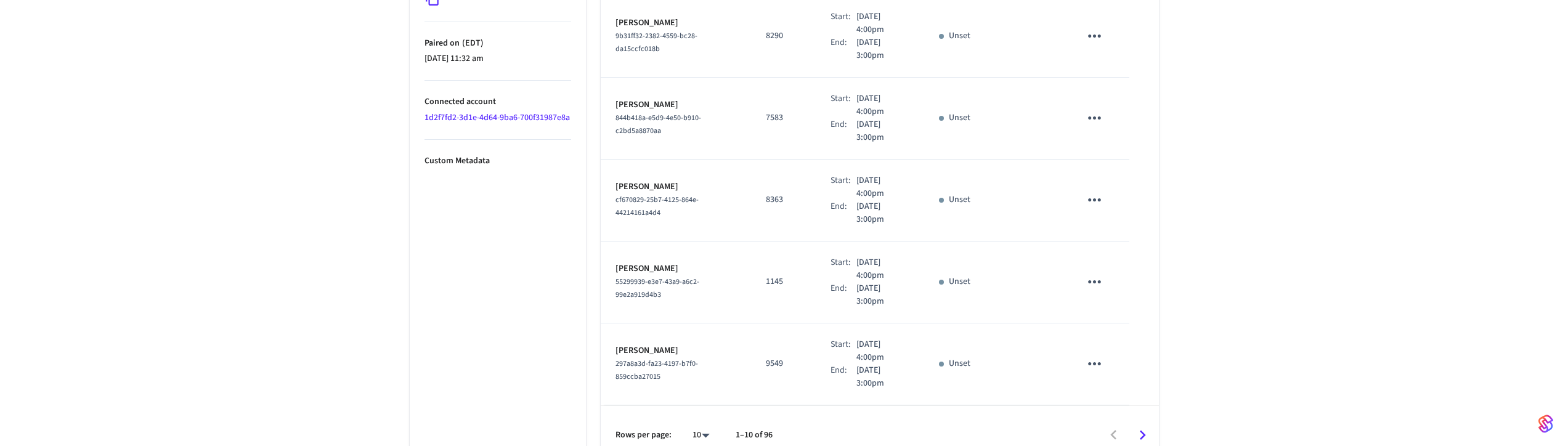
scroll to position [700, 0]
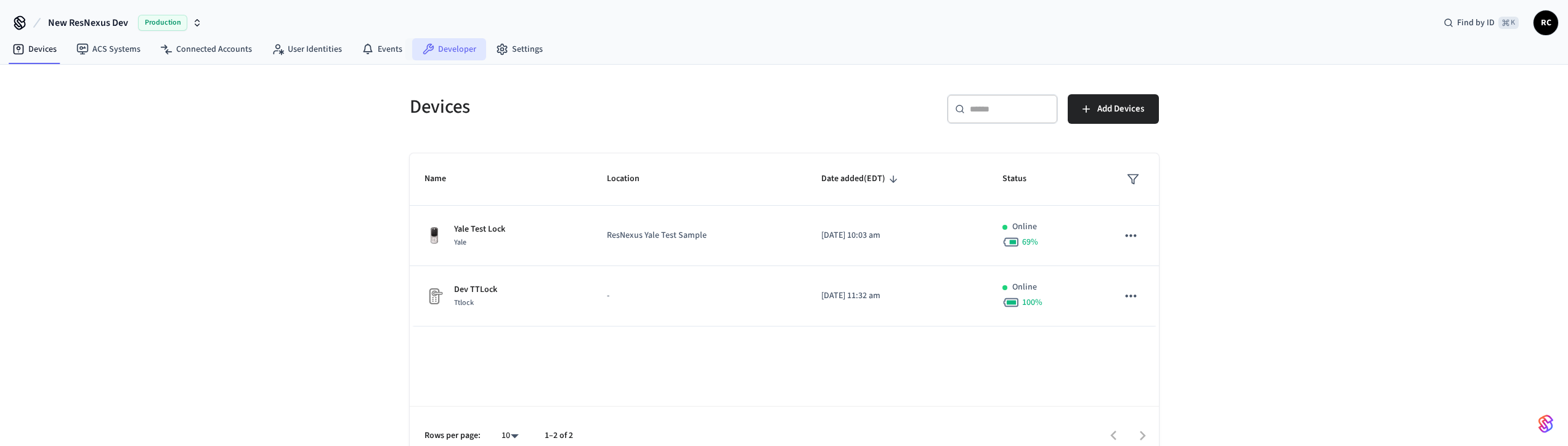
click at [466, 56] on link "Developer" at bounding box center [449, 49] width 74 height 23
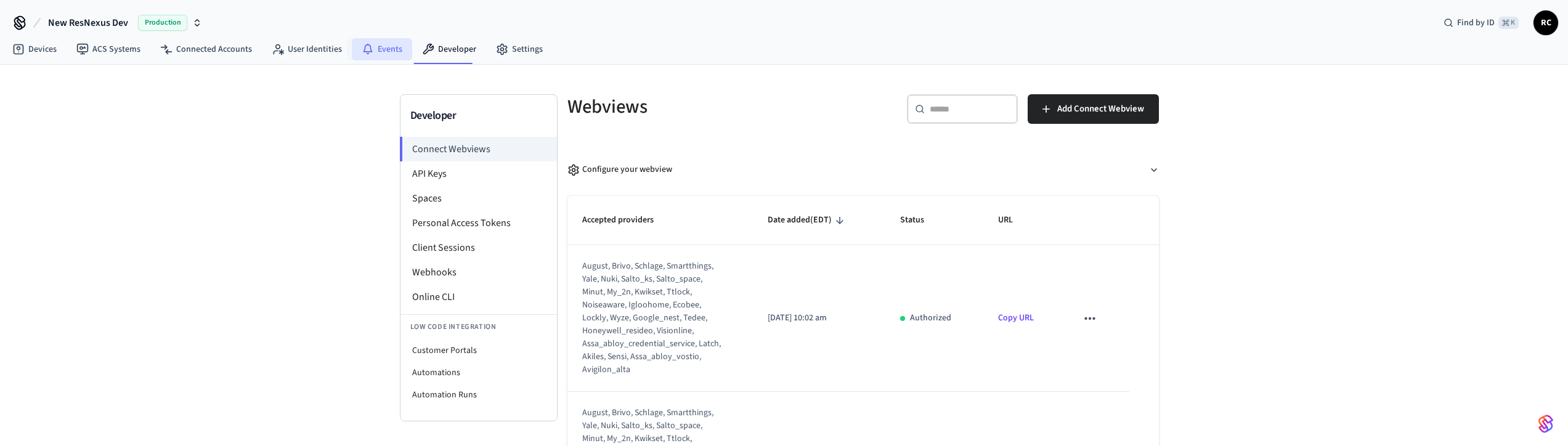
click at [381, 39] on link "Events" at bounding box center [382, 49] width 60 height 23
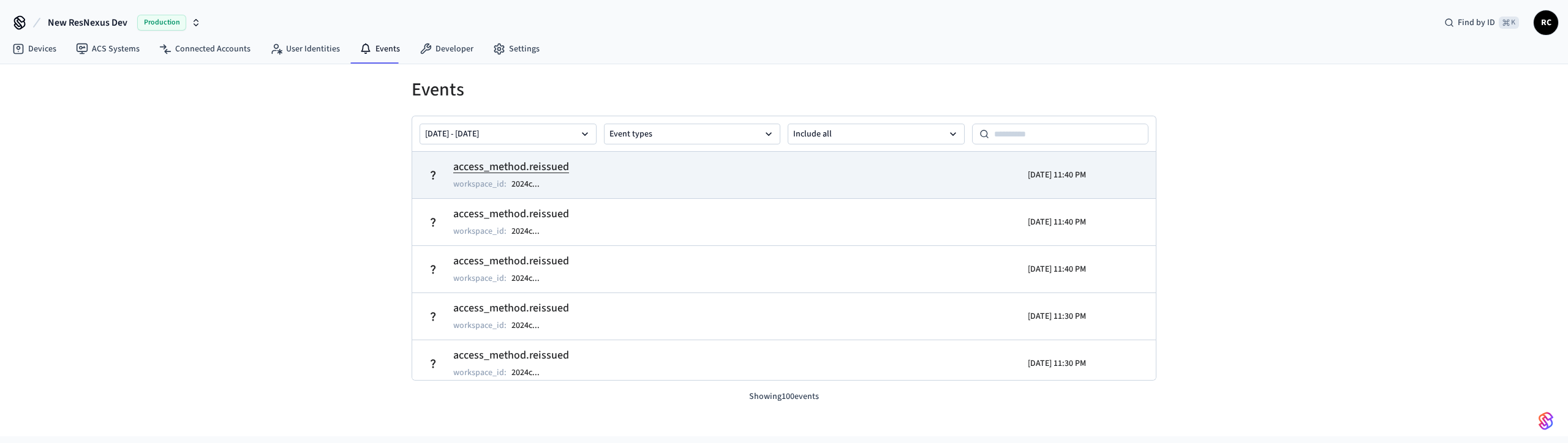
click at [569, 168] on td "access_method.reissued workspace_id : 2024c ..." at bounding box center [663, 175] width 482 height 34
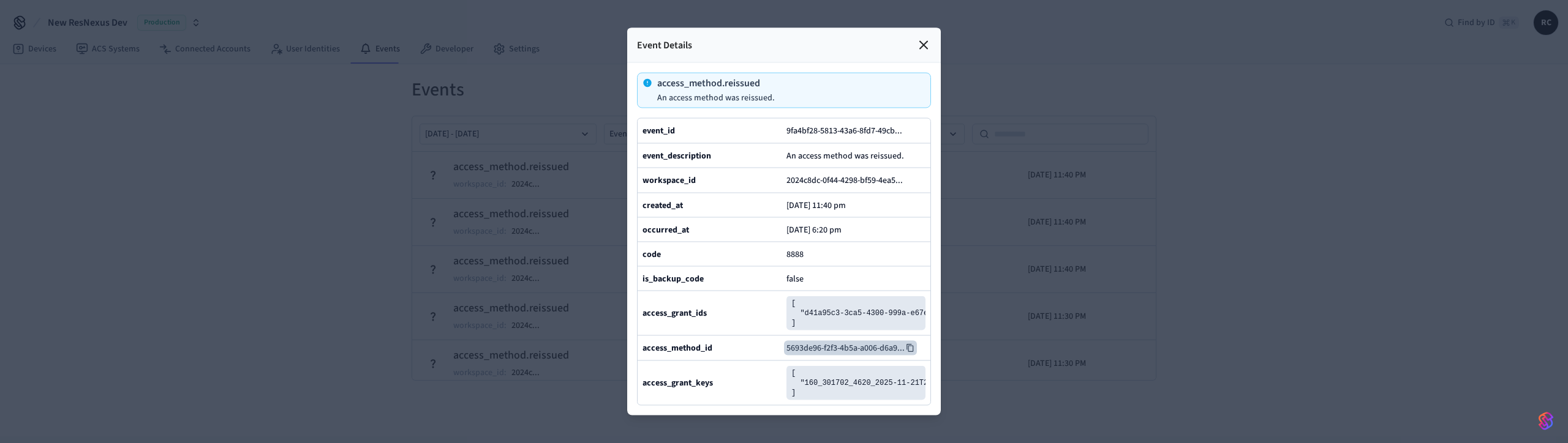
click at [803, 356] on button "5693de96-f2f3-4b5a-a006-d6a9 ..." at bounding box center [850, 348] width 133 height 15
